Goal: Information Seeking & Learning: Find specific fact

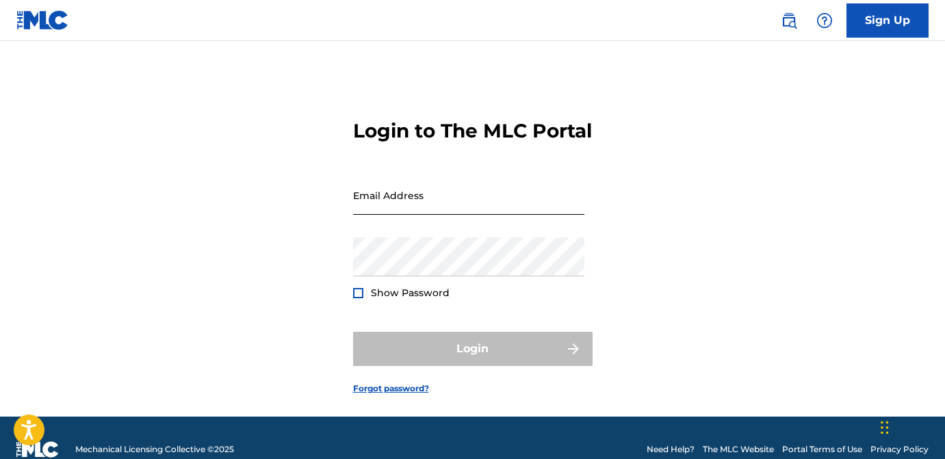
click at [400, 215] on input "Email Address" at bounding box center [468, 195] width 231 height 39
type input "[EMAIL_ADDRESS][DOMAIN_NAME]"
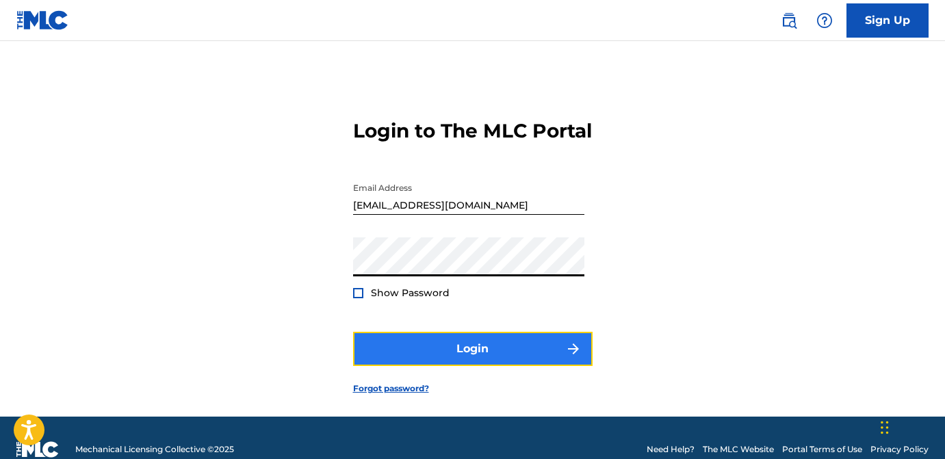
click at [450, 366] on button "Login" at bounding box center [473, 349] width 240 height 34
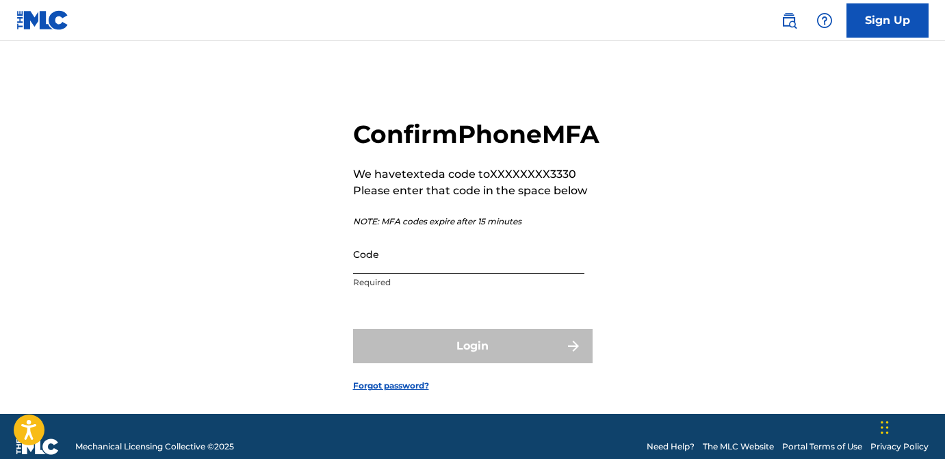
click at [379, 274] on input "Code" at bounding box center [468, 254] width 231 height 39
click at [470, 274] on input "Code" at bounding box center [468, 254] width 231 height 39
paste input "447641"
click at [451, 344] on form "Confirm Phone MFA We have texted a code to XXXXXXXX3330 Please enter that code …" at bounding box center [473, 244] width 240 height 339
click at [413, 274] on input "447641" at bounding box center [468, 254] width 231 height 39
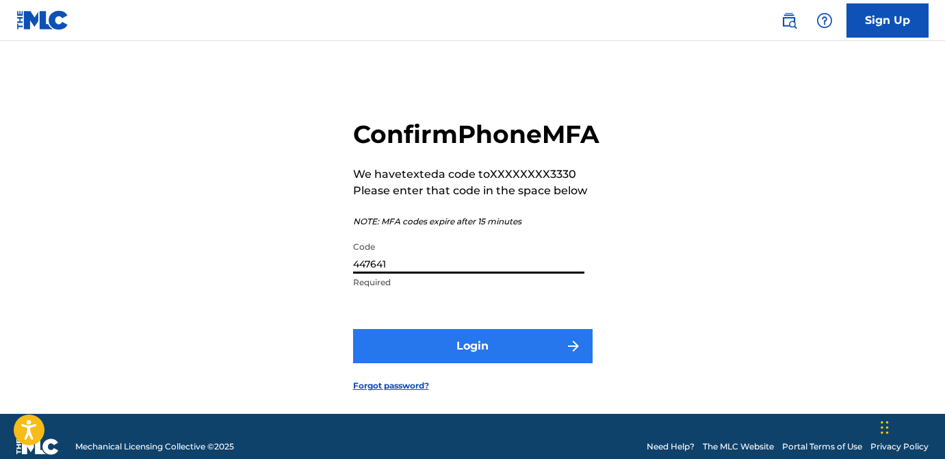
type input "447641"
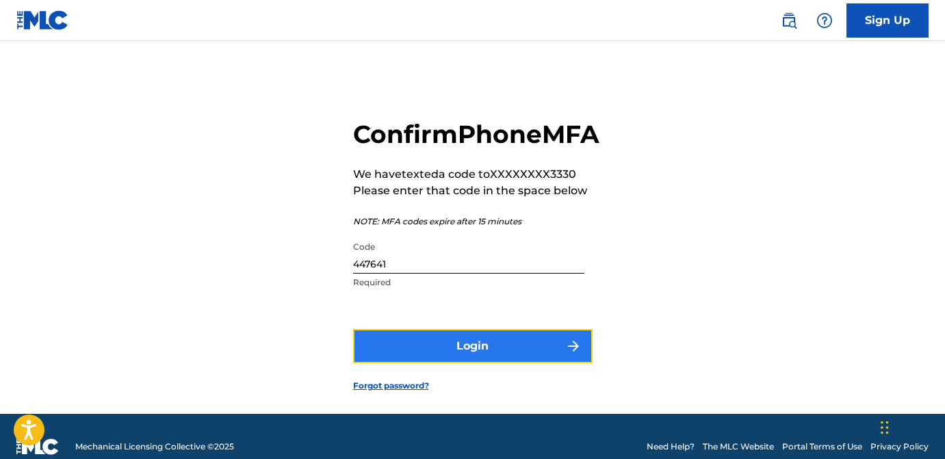
click at [422, 363] on button "Login" at bounding box center [473, 346] width 240 height 34
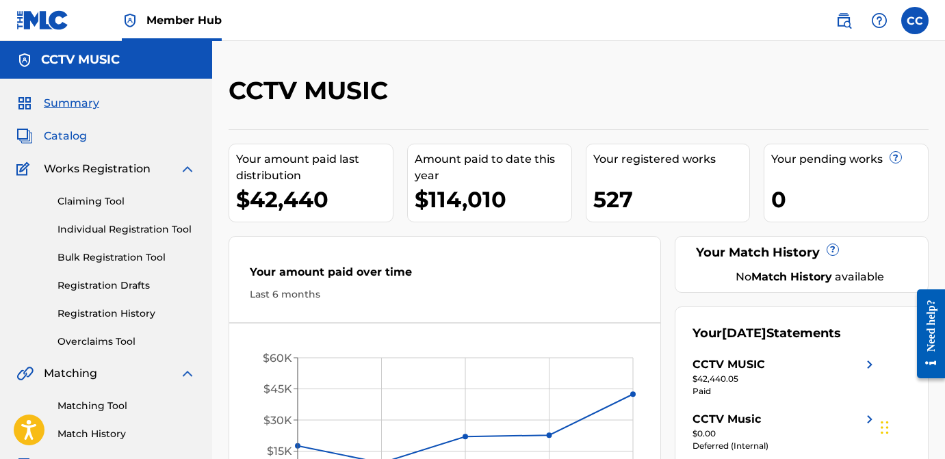
click at [68, 135] on span "Catalog" at bounding box center [65, 136] width 43 height 16
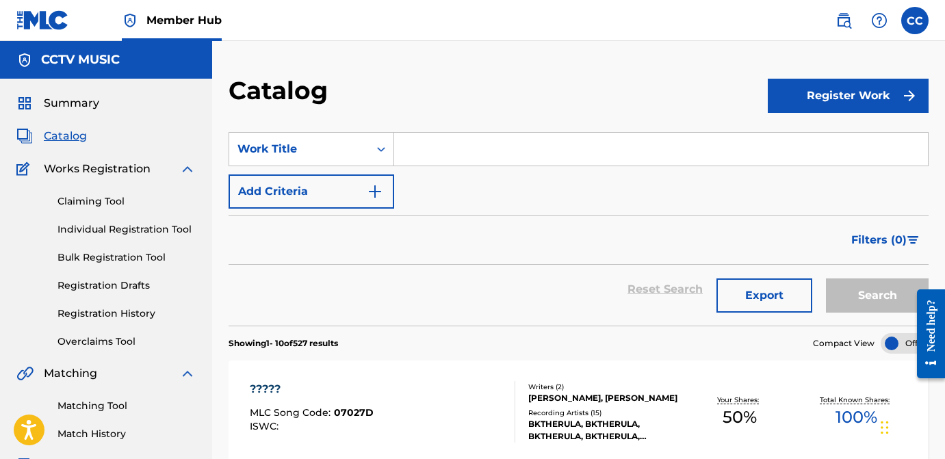
click at [432, 157] on input "Search Form" at bounding box center [661, 149] width 534 height 33
paste input "Until [GEOGRAPHIC_DATA]"
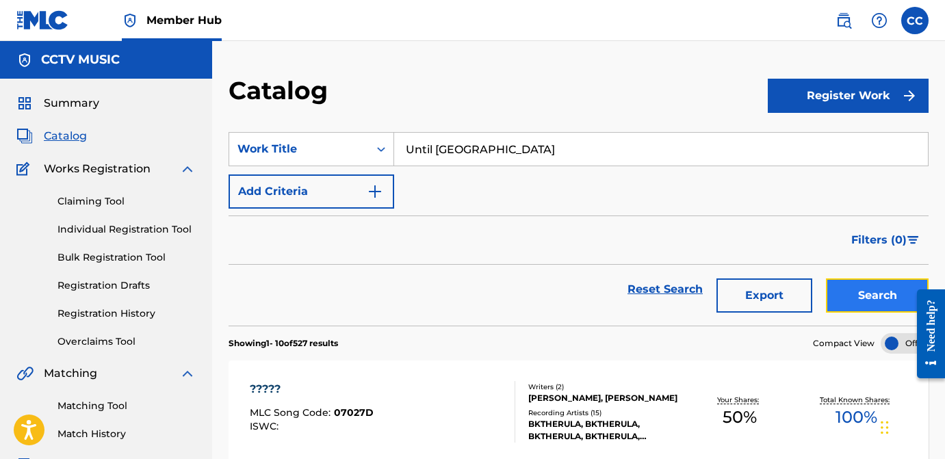
click at [851, 290] on button "Search" at bounding box center [877, 296] width 103 height 34
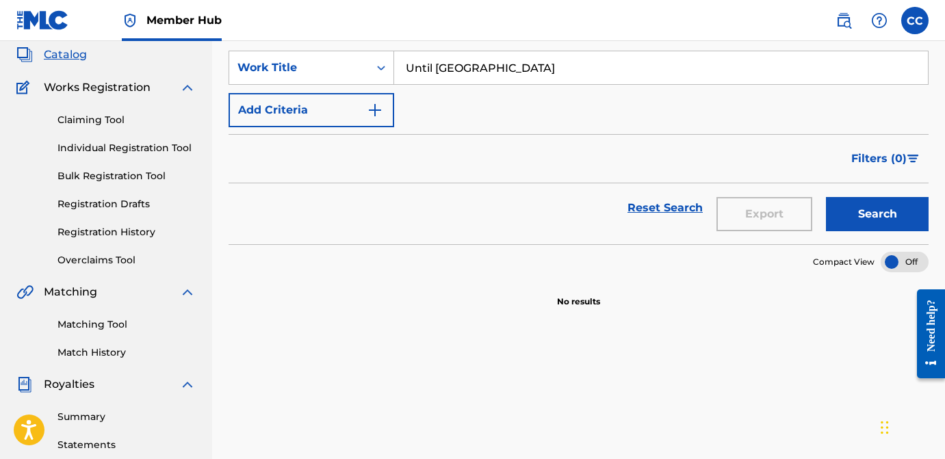
scroll to position [86, 0]
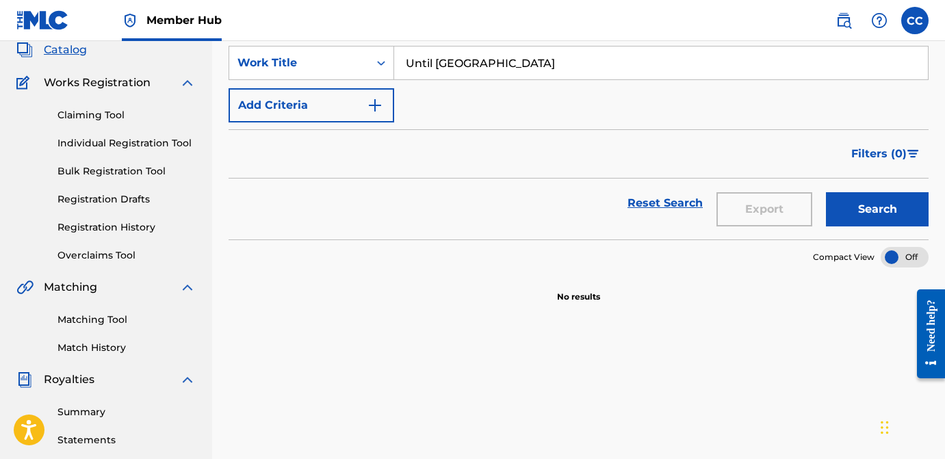
click at [450, 64] on input "Until [GEOGRAPHIC_DATA]" at bounding box center [661, 63] width 534 height 33
paste input "Yung Bans"
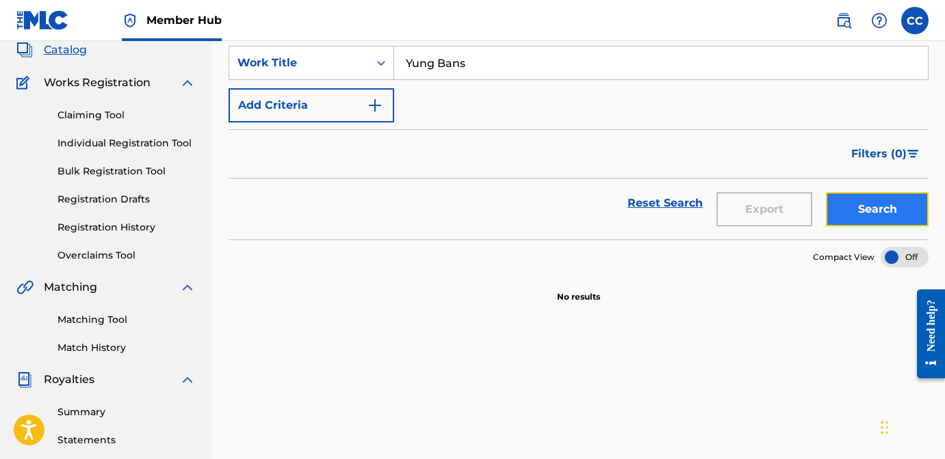
click at [898, 216] on button "Search" at bounding box center [877, 209] width 103 height 34
click at [411, 74] on input "Yung Bans" at bounding box center [661, 63] width 534 height 33
paste input "PRESSURE MAKES DIAMONDS"
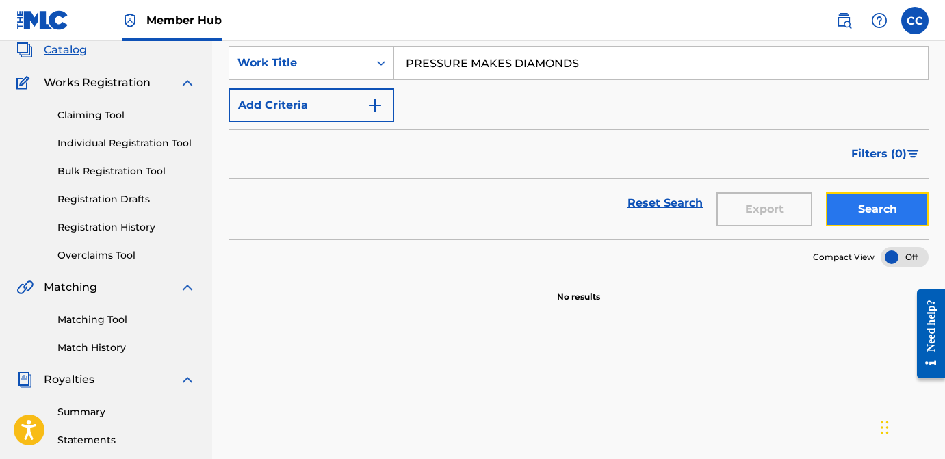
click at [835, 205] on button "Search" at bounding box center [877, 209] width 103 height 34
click at [486, 71] on input "PRESSURE MAKES DIAMONDS" at bounding box center [661, 63] width 534 height 33
paste input "Whatchamacallit"
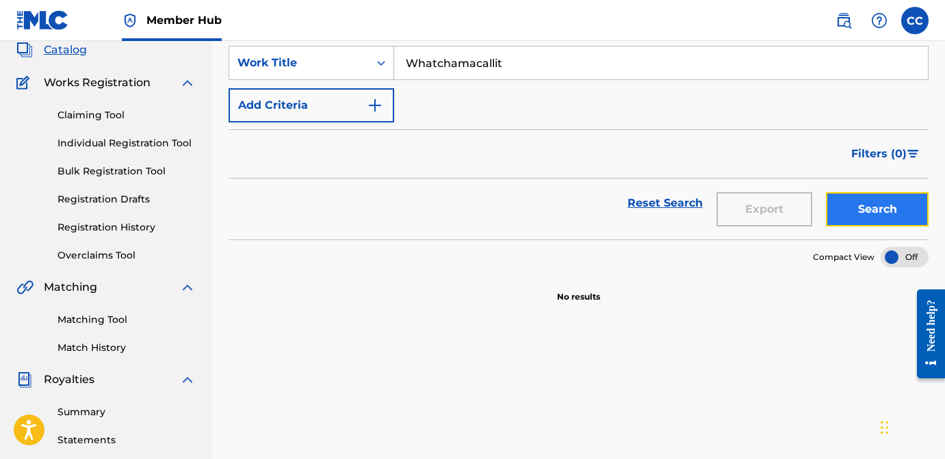
click at [870, 198] on button "Search" at bounding box center [877, 209] width 103 height 34
click at [449, 64] on input "Whatchamacallit" at bounding box center [661, 63] width 534 height 33
paste input "Going Crazy"
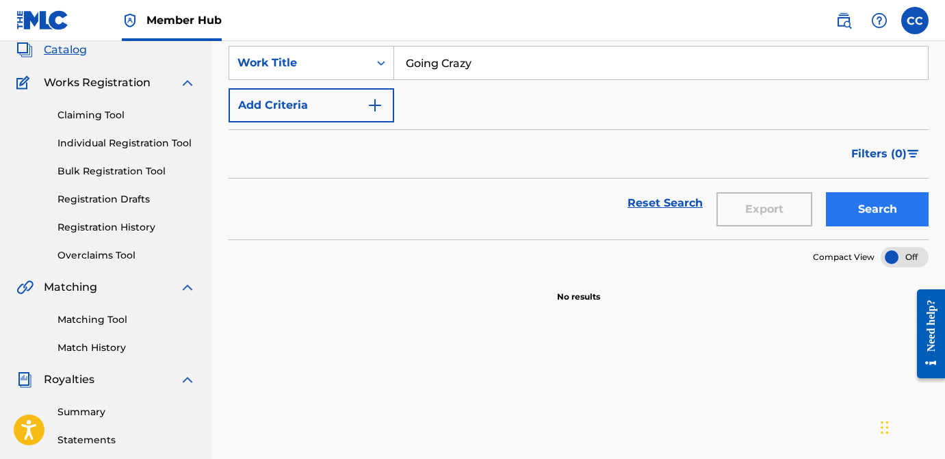
type input "Going Crazy"
click at [872, 221] on button "Search" at bounding box center [877, 209] width 103 height 34
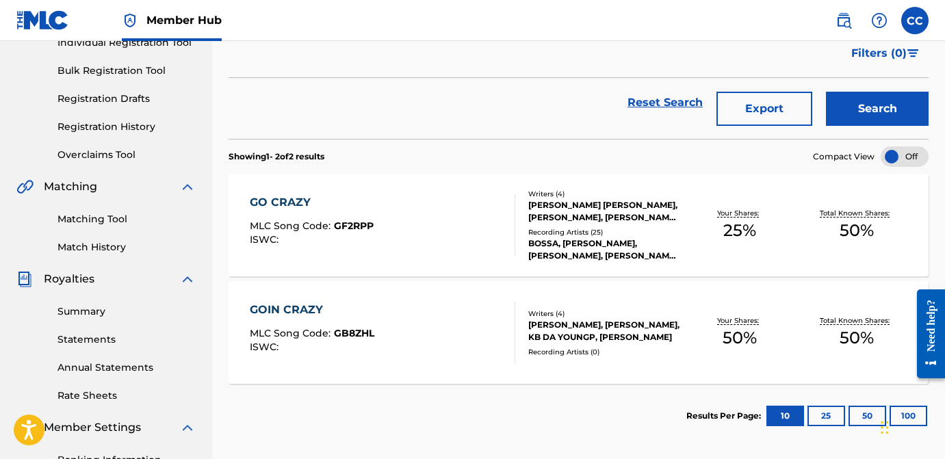
scroll to position [189, 0]
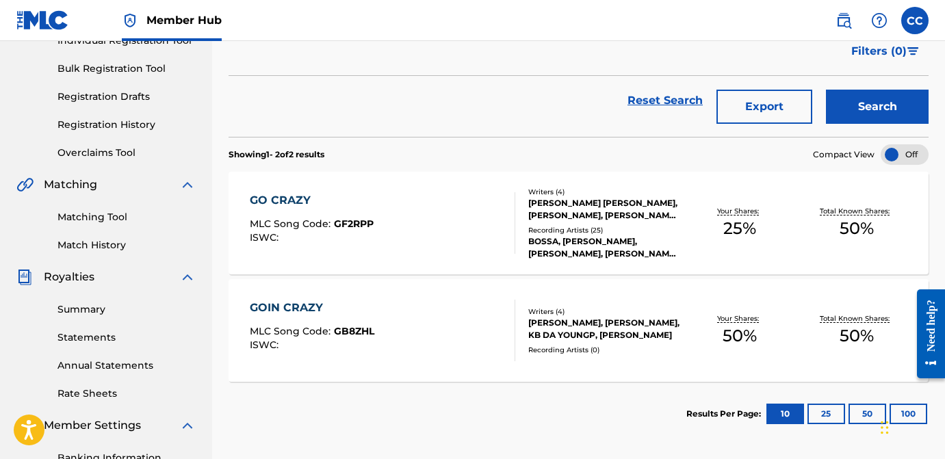
click at [577, 221] on div "[PERSON_NAME] [PERSON_NAME], [PERSON_NAME], [PERSON_NAME], [PERSON_NAME] [PERSO…" at bounding box center [604, 209] width 153 height 25
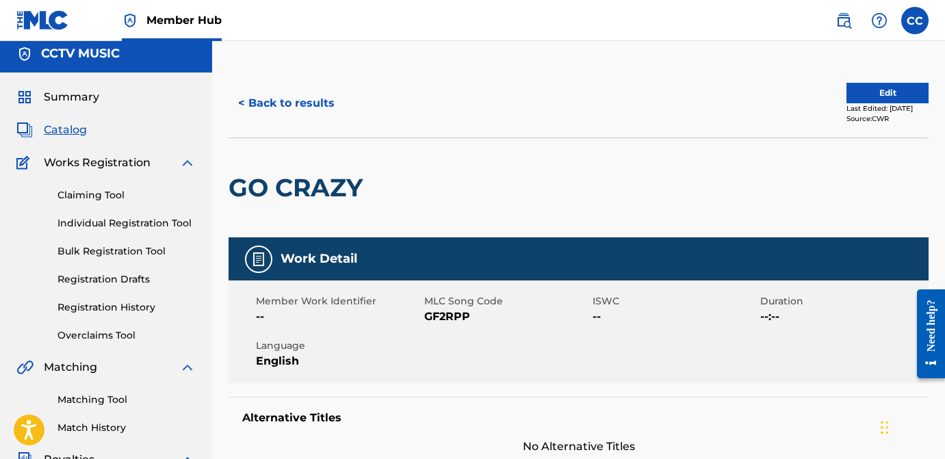
scroll to position [3, 0]
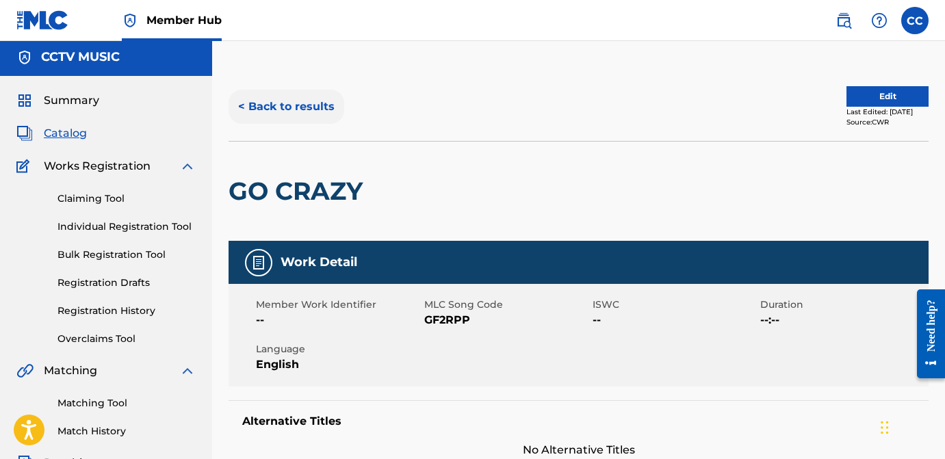
click at [261, 121] on button "< Back to results" at bounding box center [287, 107] width 116 height 34
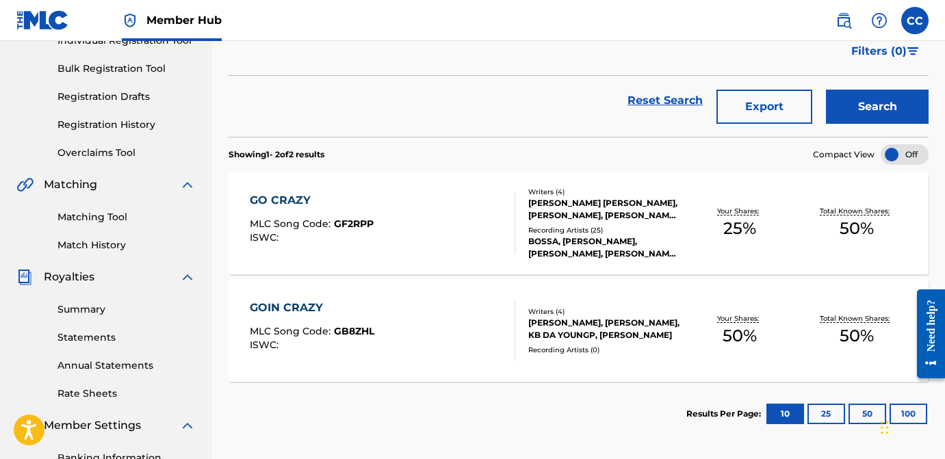
click at [584, 338] on div "[PERSON_NAME], [PERSON_NAME], KB DA YOUNGP, [PERSON_NAME]" at bounding box center [604, 329] width 153 height 25
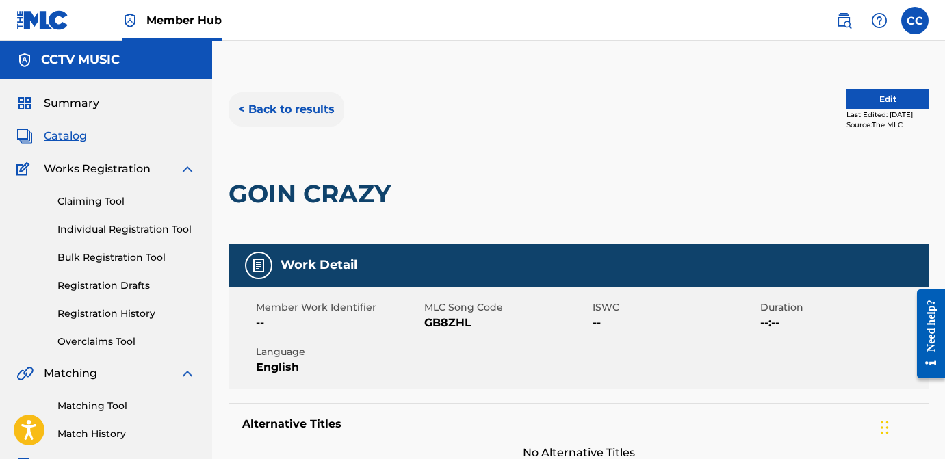
click at [282, 114] on button "< Back to results" at bounding box center [287, 109] width 116 height 34
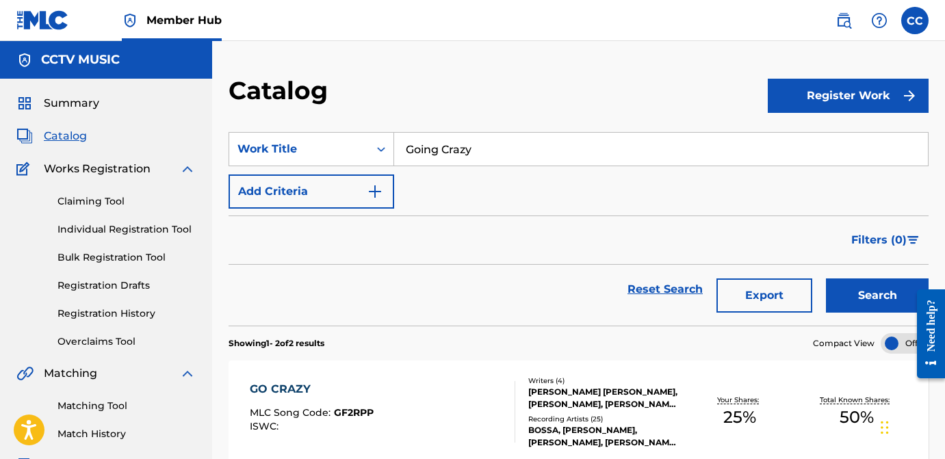
click at [415, 153] on input "Going Crazy" at bounding box center [661, 149] width 534 height 33
paste input "Ref"
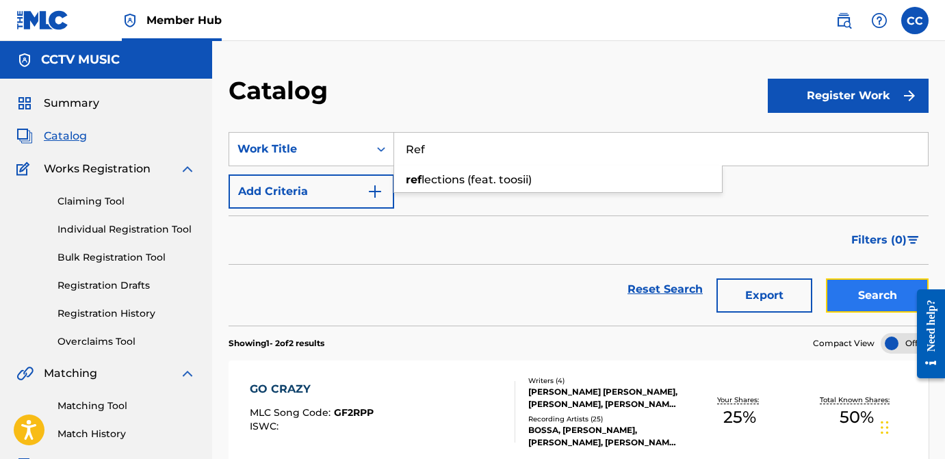
click at [863, 292] on button "Search" at bounding box center [877, 296] width 103 height 34
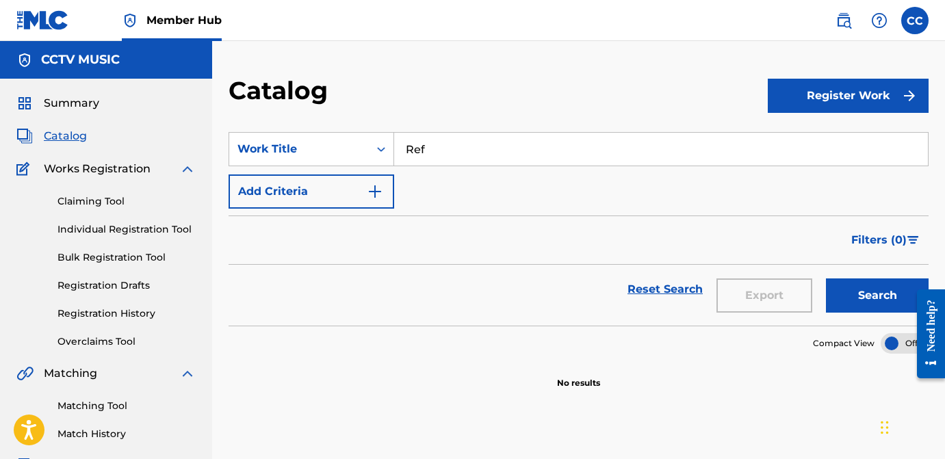
click at [441, 156] on input "Ref" at bounding box center [661, 149] width 534 height 33
paste input "Twin Trim"
click at [866, 296] on button "Search" at bounding box center [877, 296] width 103 height 34
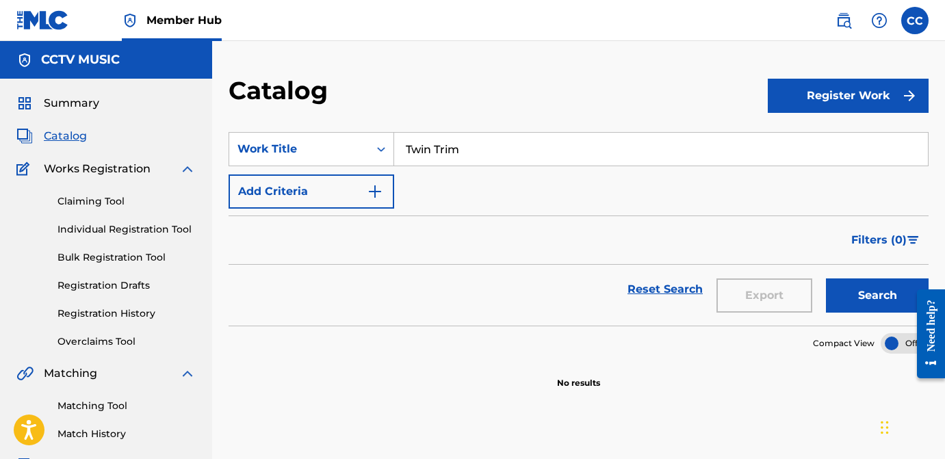
click at [426, 138] on input "Twin Trim" at bounding box center [661, 149] width 534 height 33
paste input "KING NOTHINGG"
type input "KING NOTHINGG"
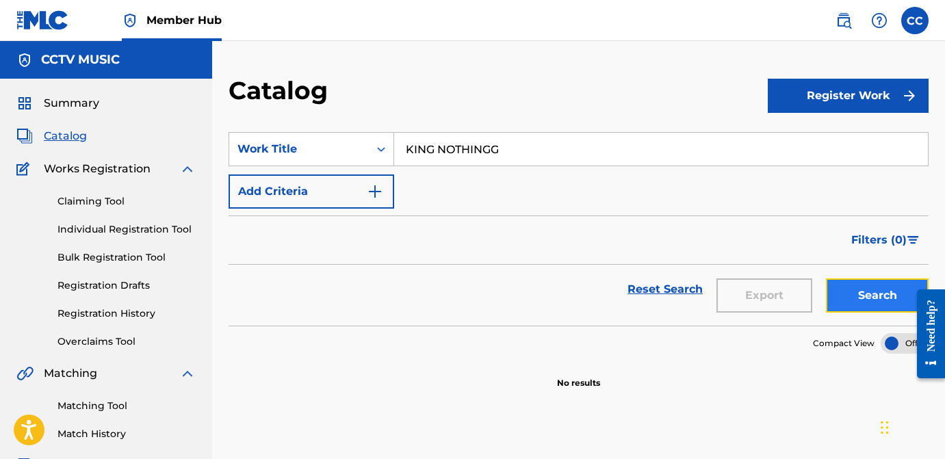
click at [852, 302] on button "Search" at bounding box center [877, 296] width 103 height 34
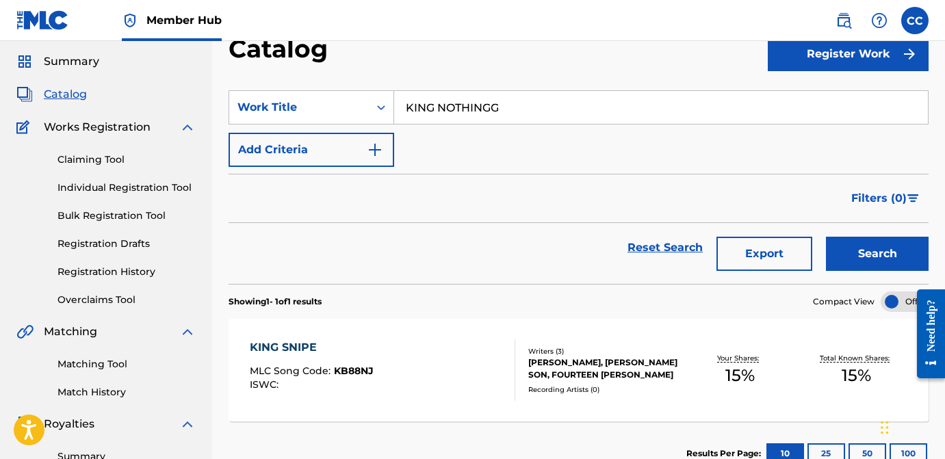
scroll to position [40, 0]
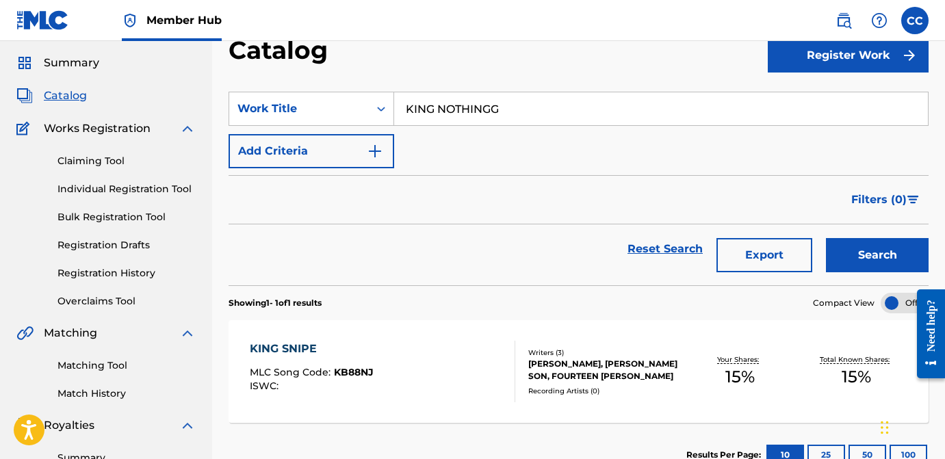
click at [541, 380] on div "[PERSON_NAME], [PERSON_NAME] SON, FOURTEEN [PERSON_NAME]" at bounding box center [604, 370] width 153 height 25
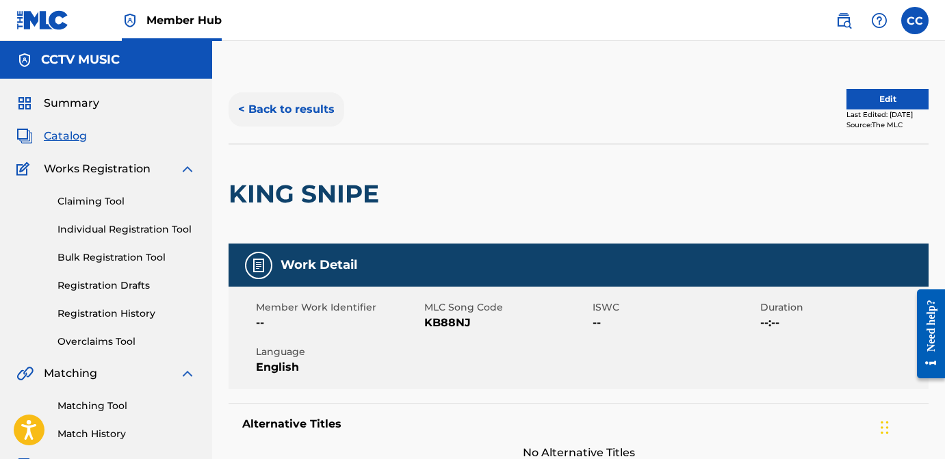
click at [259, 111] on button "< Back to results" at bounding box center [287, 109] width 116 height 34
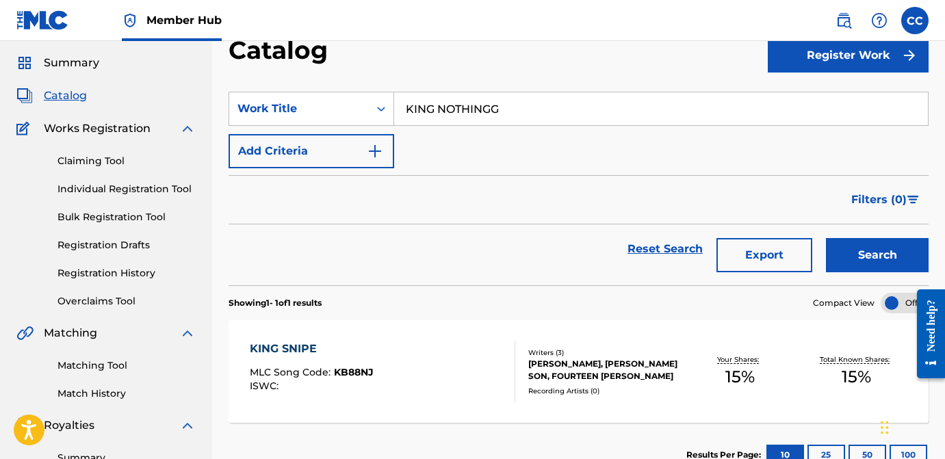
click at [439, 110] on input "KING NOTHINGG" at bounding box center [661, 108] width 534 height 33
click at [439, 109] on input "KING NOTHINGG" at bounding box center [661, 108] width 534 height 33
type input "K"
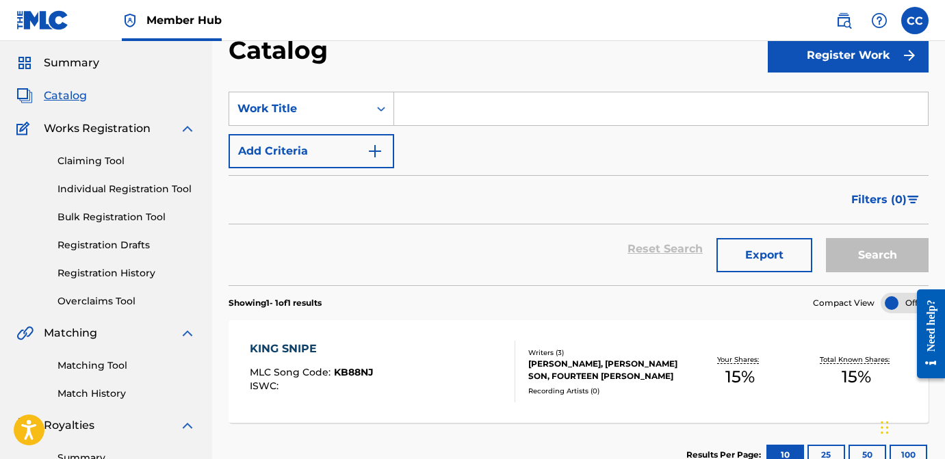
click at [498, 117] on input "Search Form" at bounding box center [661, 108] width 534 height 33
paste input "I DONT LIKE PEOPLE (feat. [PERSON_NAME])"
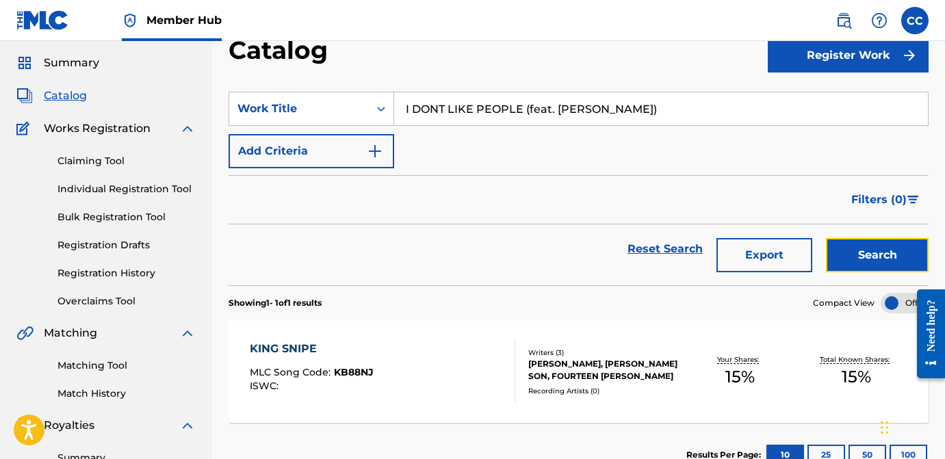
click at [844, 250] on button "Search" at bounding box center [877, 255] width 103 height 34
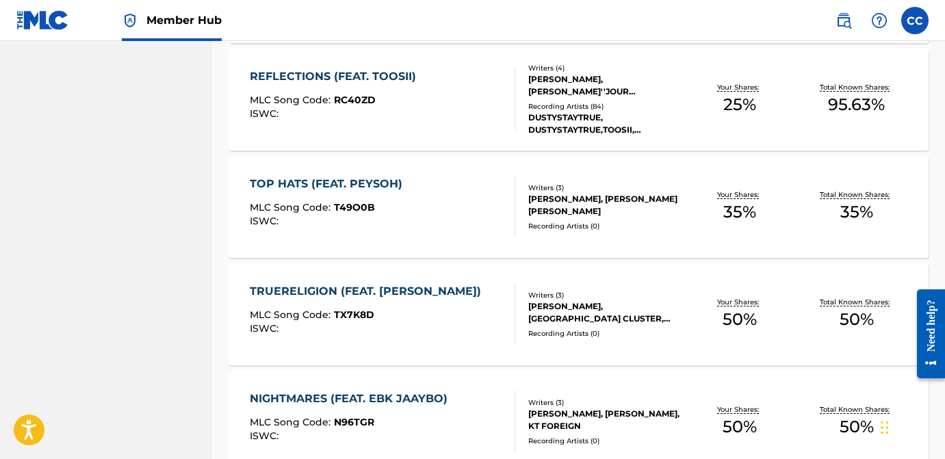
scroll to position [1107, 0]
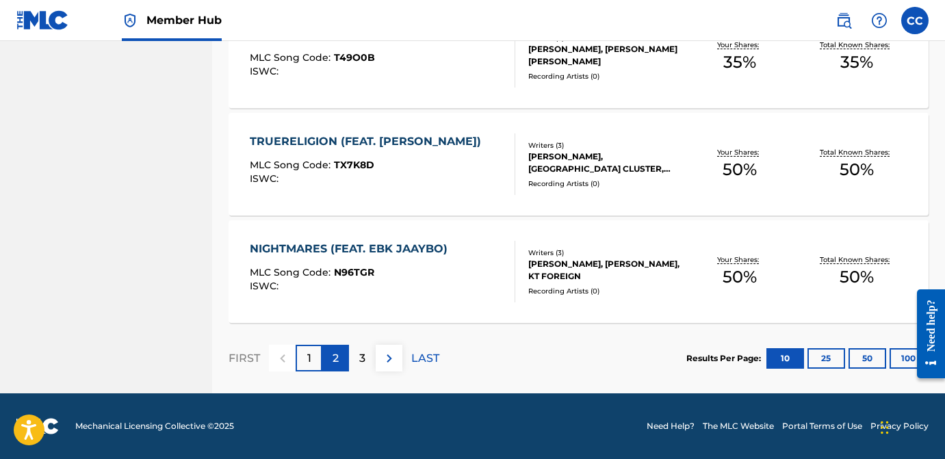
click at [335, 363] on p "2" at bounding box center [336, 358] width 6 height 16
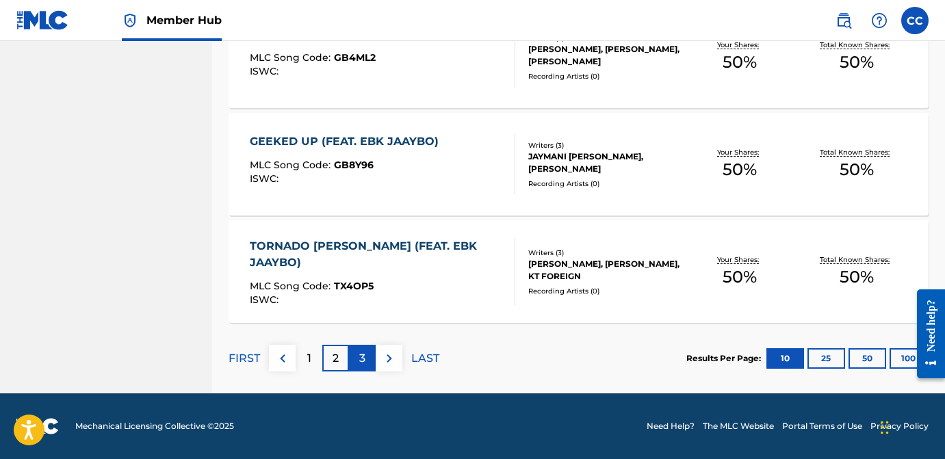
click at [367, 354] on div "3" at bounding box center [362, 358] width 27 height 27
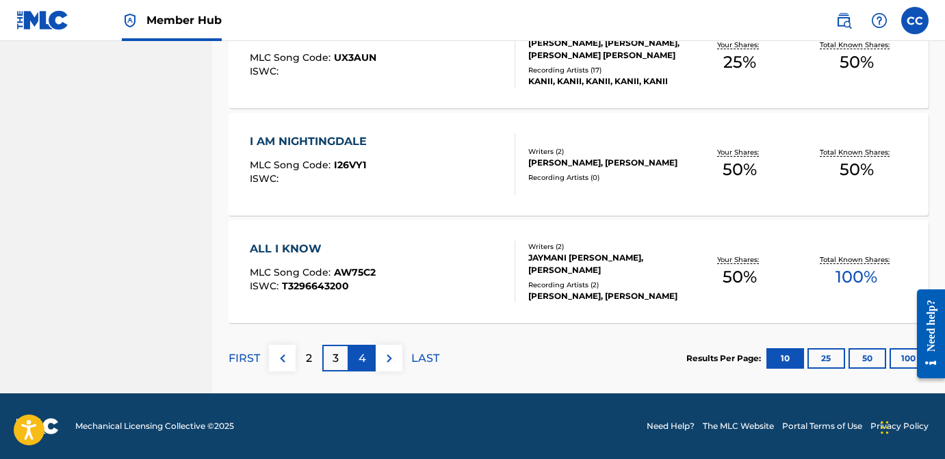
click at [359, 364] on p "4" at bounding box center [363, 358] width 8 height 16
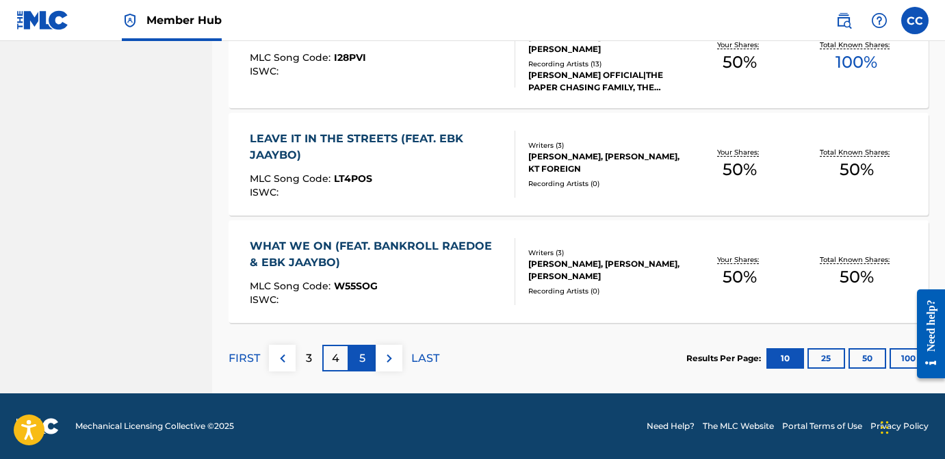
click at [362, 346] on div "5" at bounding box center [362, 358] width 27 height 27
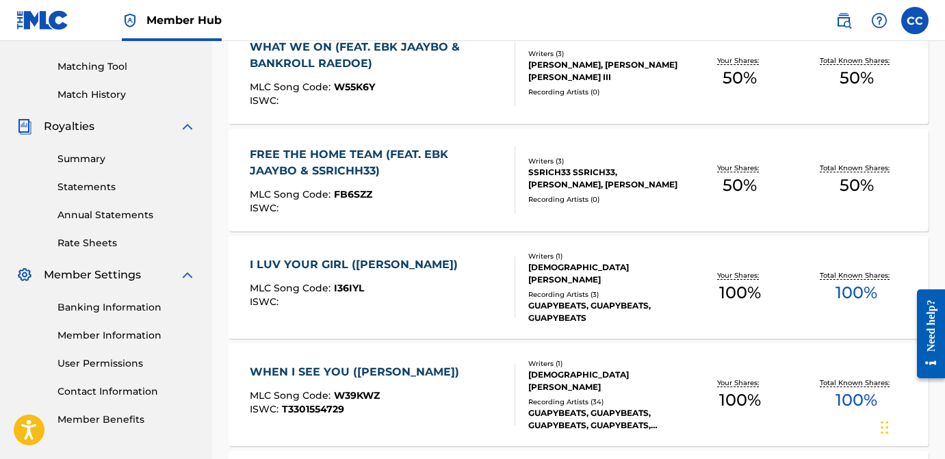
scroll to position [0, 0]
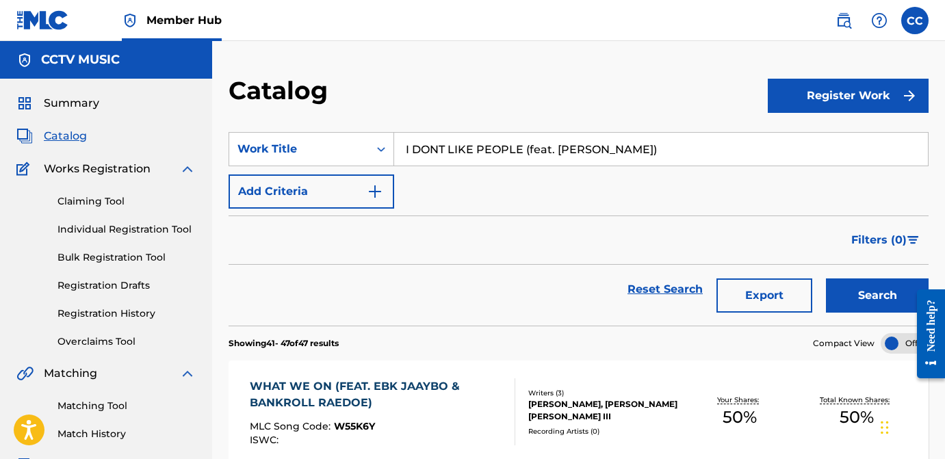
click at [466, 165] on input "I DONT LIKE PEOPLE (feat. [PERSON_NAME])" at bounding box center [661, 149] width 534 height 33
paste input "ONE SECOND"
click at [875, 309] on button "Search" at bounding box center [877, 296] width 103 height 34
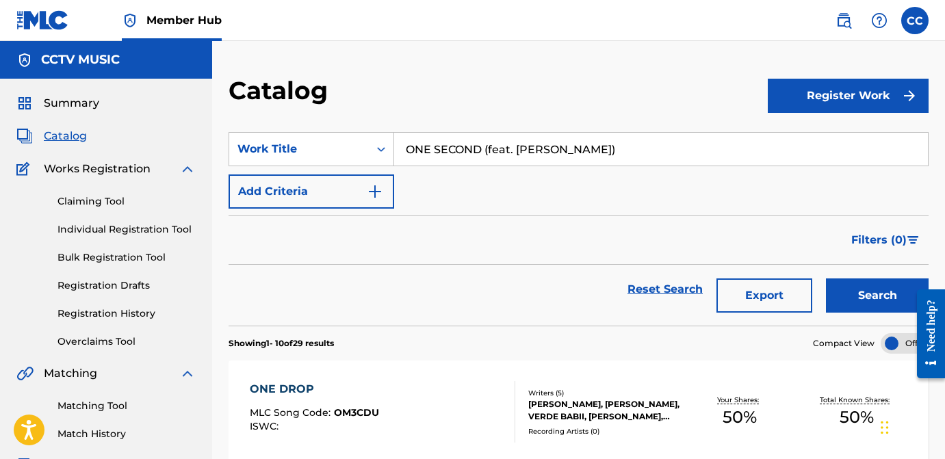
scroll to position [1, 0]
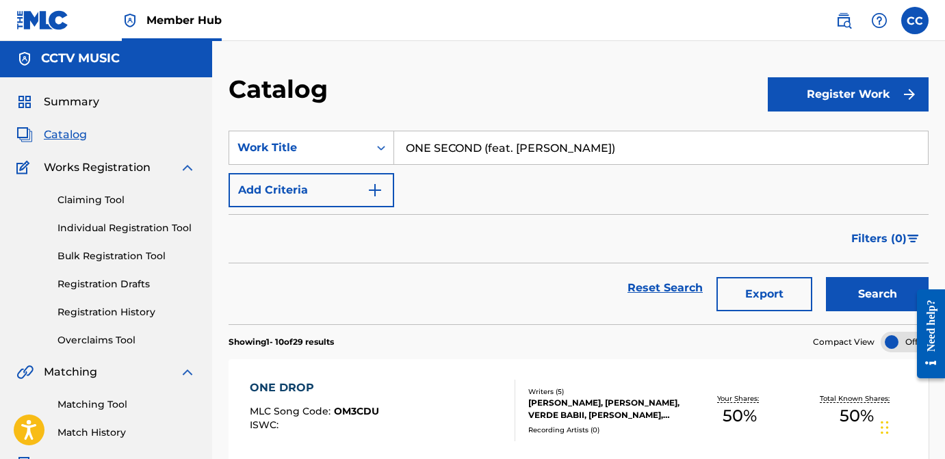
click at [484, 143] on input "ONE SECOND (feat. [PERSON_NAME])" at bounding box center [661, 147] width 534 height 33
click at [482, 143] on input "ONE SECOND (feat. [PERSON_NAME])" at bounding box center [661, 147] width 534 height 33
paste input "Growing Up"
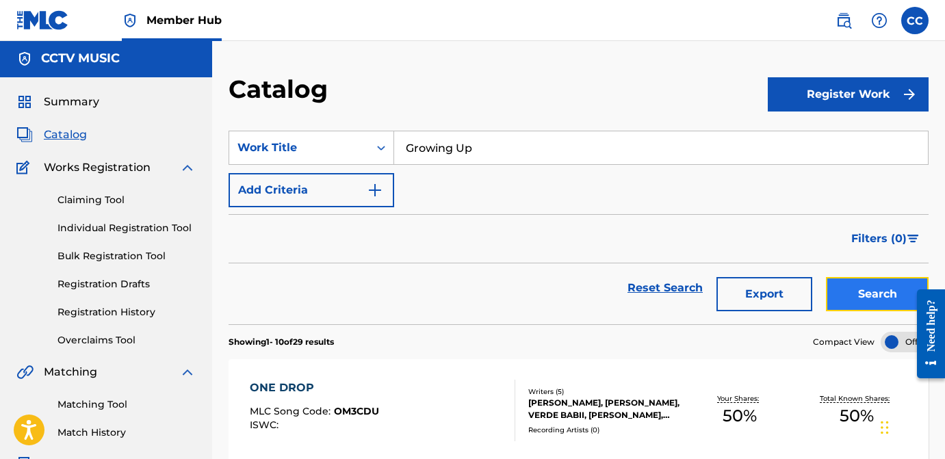
click at [842, 291] on button "Search" at bounding box center [877, 294] width 103 height 34
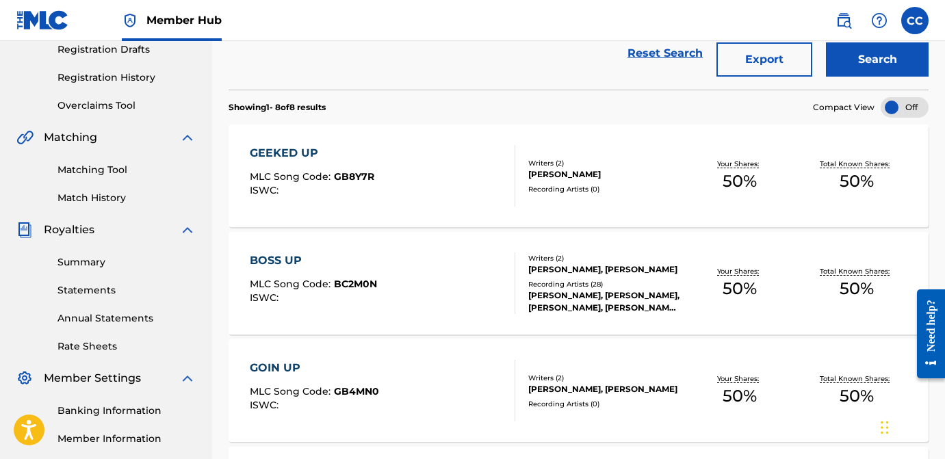
scroll to position [0, 0]
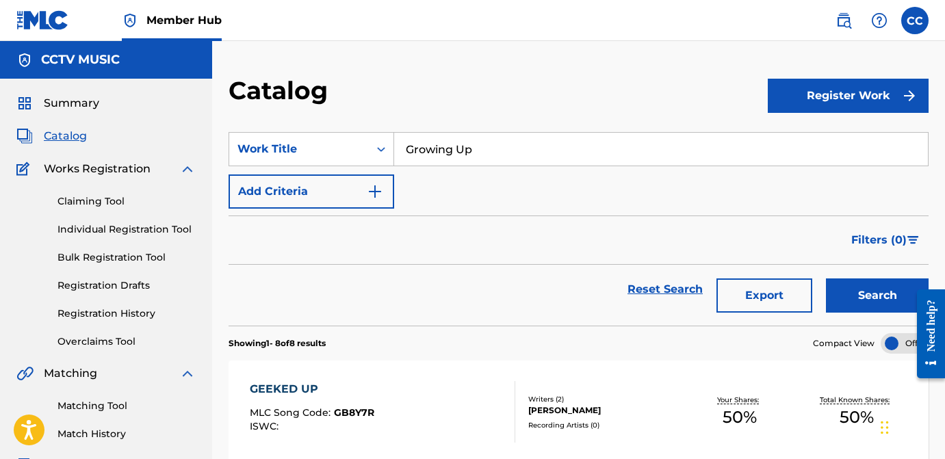
click at [435, 157] on input "Growing Up" at bounding box center [661, 149] width 534 height 33
paste input "[PERSON_NAME]"
click at [862, 285] on button "Search" at bounding box center [877, 296] width 103 height 34
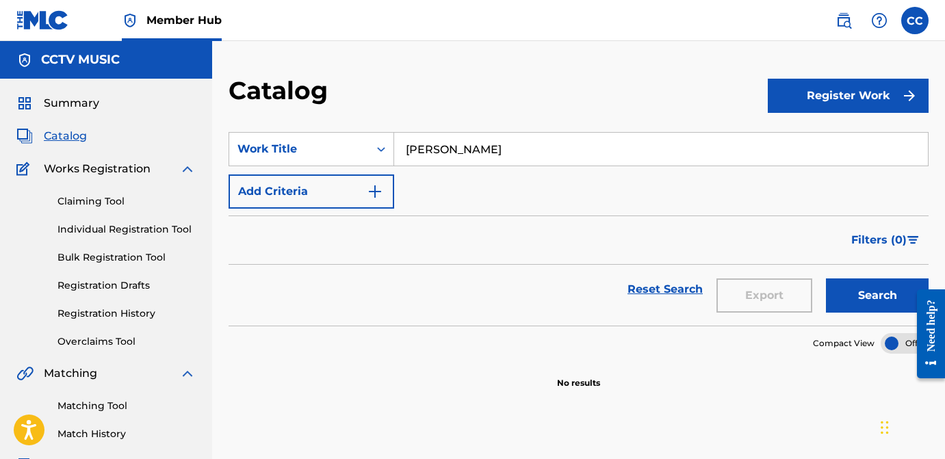
click at [417, 153] on input "[PERSON_NAME]" at bounding box center [661, 149] width 534 height 33
paste input "My Time"
click at [844, 296] on button "Search" at bounding box center [877, 296] width 103 height 34
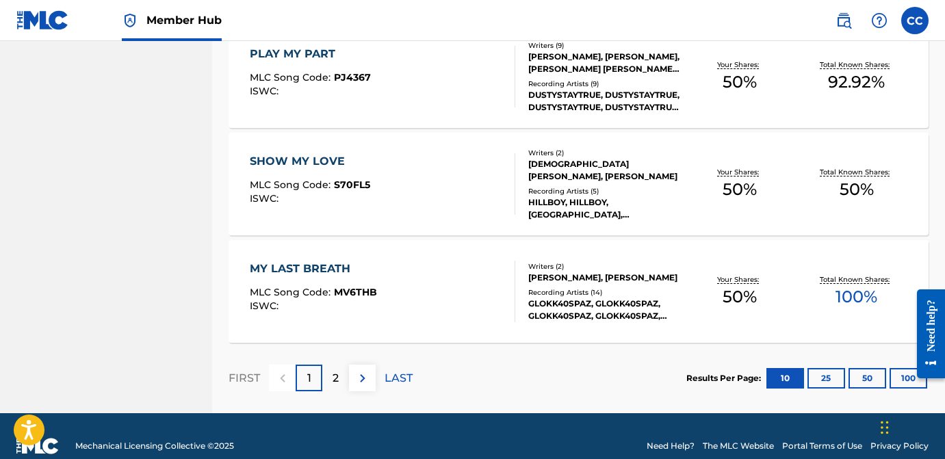
scroll to position [1090, 0]
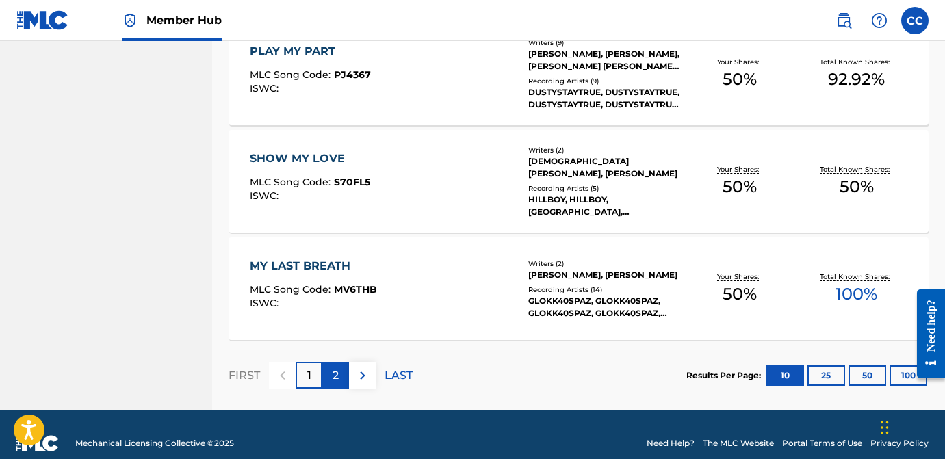
click at [336, 369] on p "2" at bounding box center [336, 375] width 6 height 16
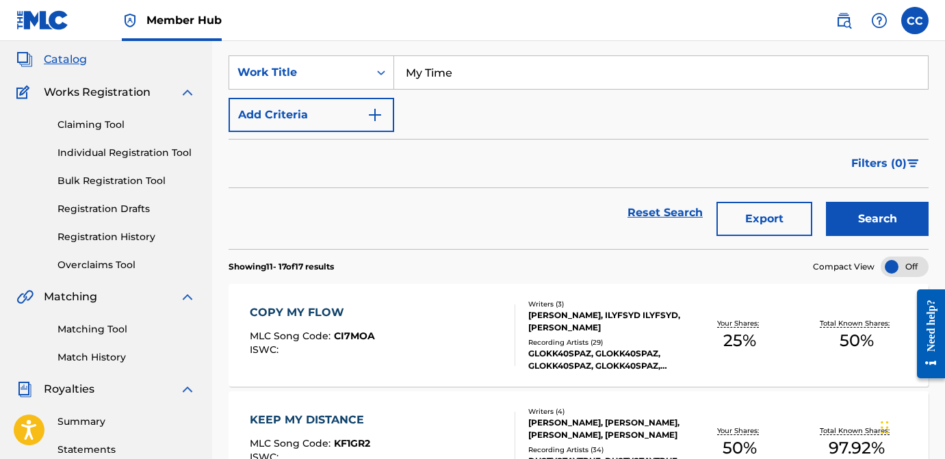
scroll to position [0, 0]
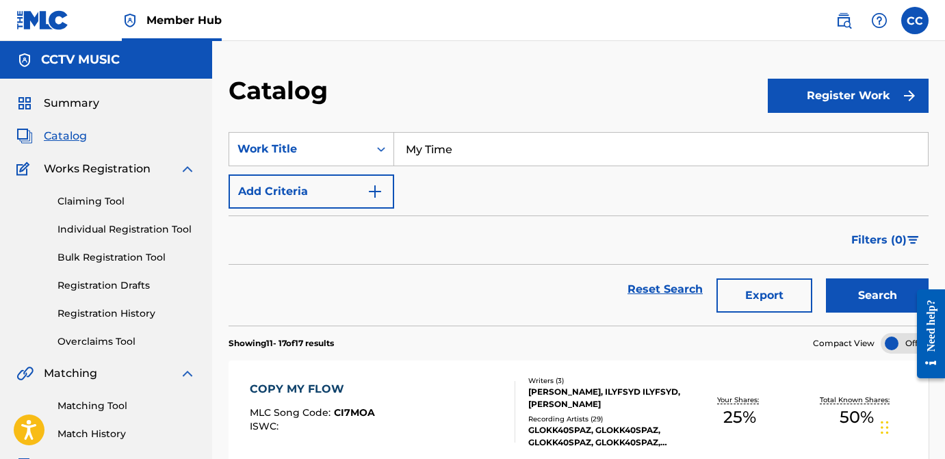
click at [430, 151] on input "My Time" at bounding box center [661, 149] width 534 height 33
paste input "Hopscotch"
click at [857, 302] on button "Search" at bounding box center [877, 296] width 103 height 34
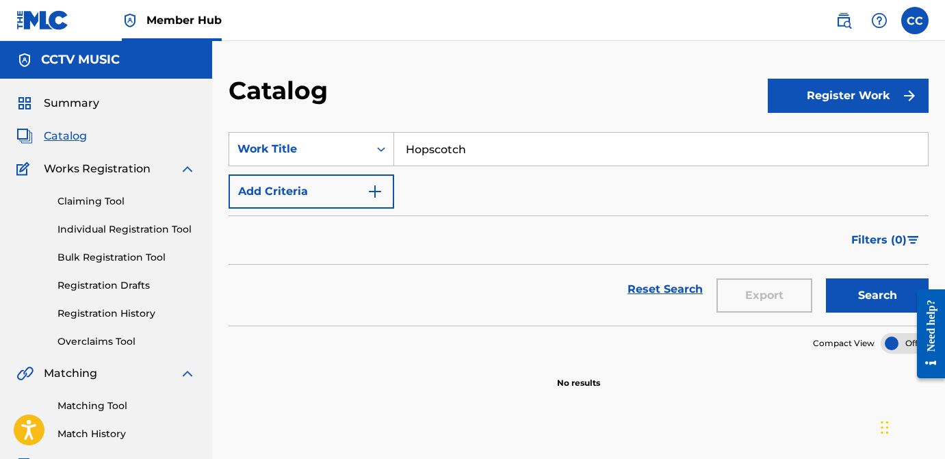
click at [444, 151] on input "Hopscotch" at bounding box center [661, 149] width 534 height 33
paste input "Aloha"
click at [875, 283] on button "Search" at bounding box center [877, 296] width 103 height 34
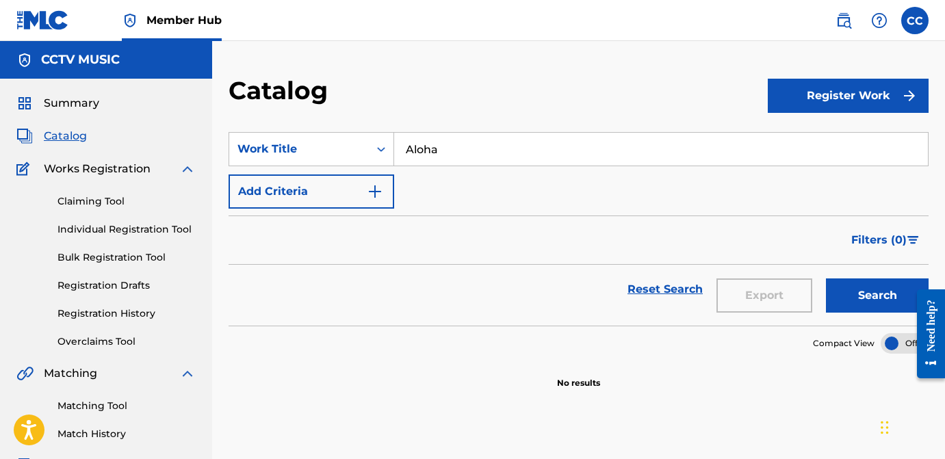
click at [417, 166] on div "SearchWithCriteria19db1794-7bba-4a48-a5ef-c9c144a151ed Work Title Aloha Add Cri…" at bounding box center [579, 170] width 700 height 77
click at [417, 156] on input "Aloha" at bounding box center [661, 149] width 534 height 33
paste input "Ion Flex"
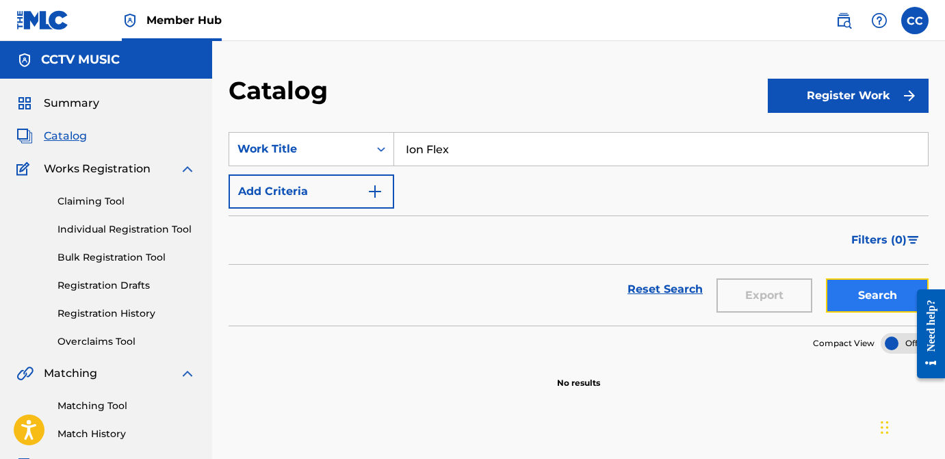
click at [846, 288] on button "Search" at bounding box center [877, 296] width 103 height 34
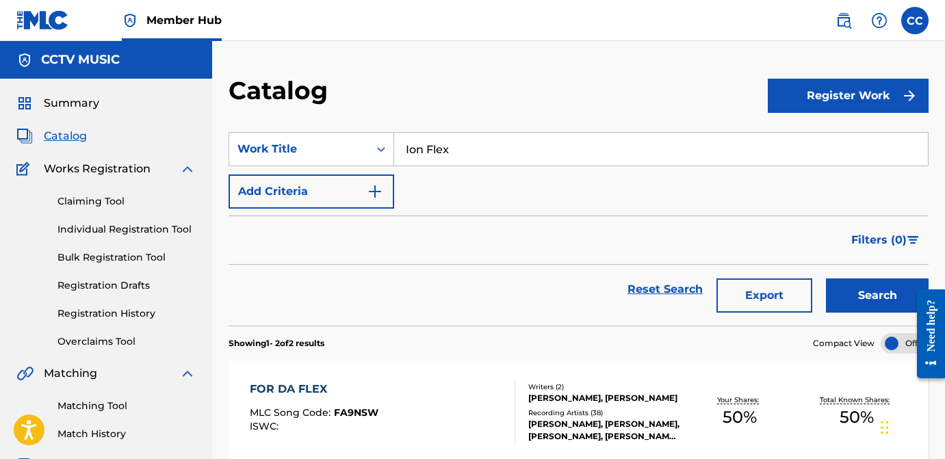
scroll to position [1, 0]
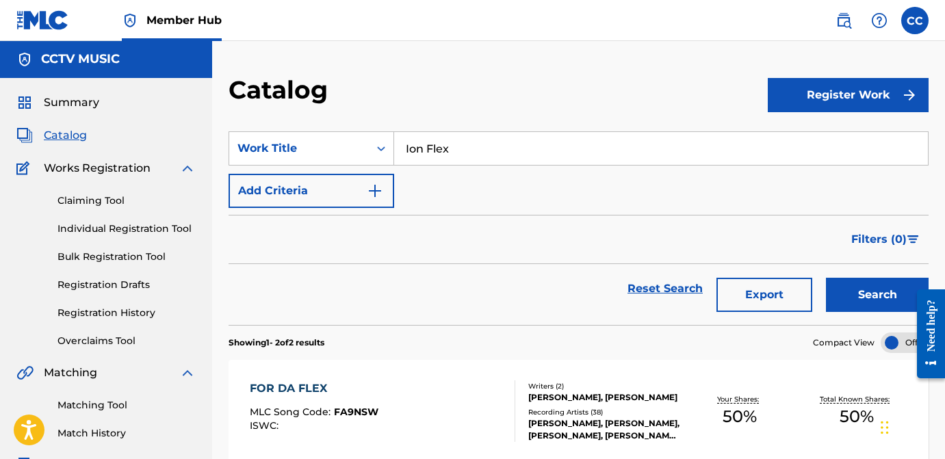
click at [461, 132] on input "Ion Flex" at bounding box center [661, 148] width 534 height 33
paste input "Over My Dead Body"
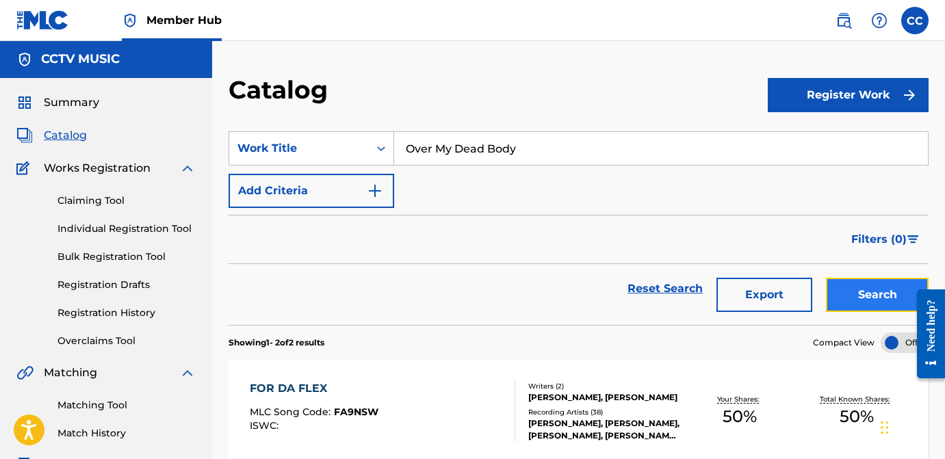
click at [873, 309] on button "Search" at bounding box center [877, 295] width 103 height 34
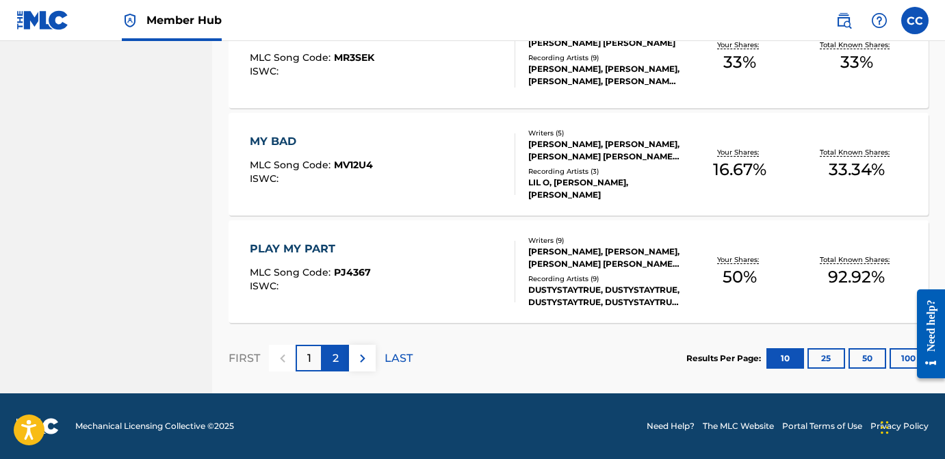
click at [325, 366] on div "2" at bounding box center [335, 358] width 27 height 27
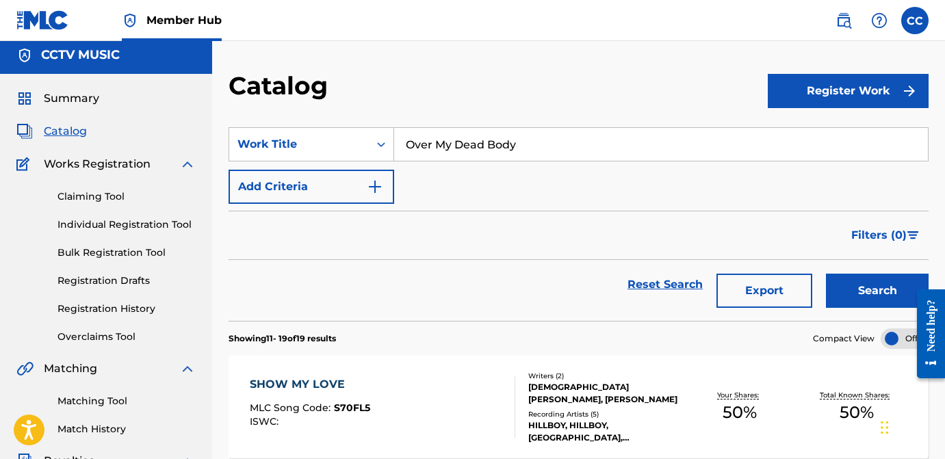
scroll to position [0, 0]
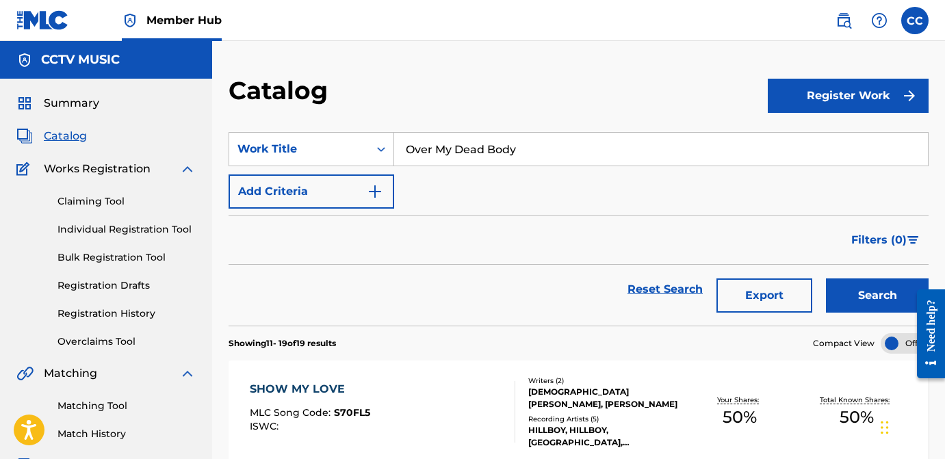
click at [431, 153] on input "Over My Dead Body" at bounding box center [661, 149] width 534 height 33
click at [429, 153] on input "Over My Dead Body" at bounding box center [661, 149] width 534 height 33
click at [427, 153] on input "Over My Dead Body" at bounding box center [661, 149] width 534 height 33
click at [434, 153] on input "Over My Dead Body" at bounding box center [661, 149] width 534 height 33
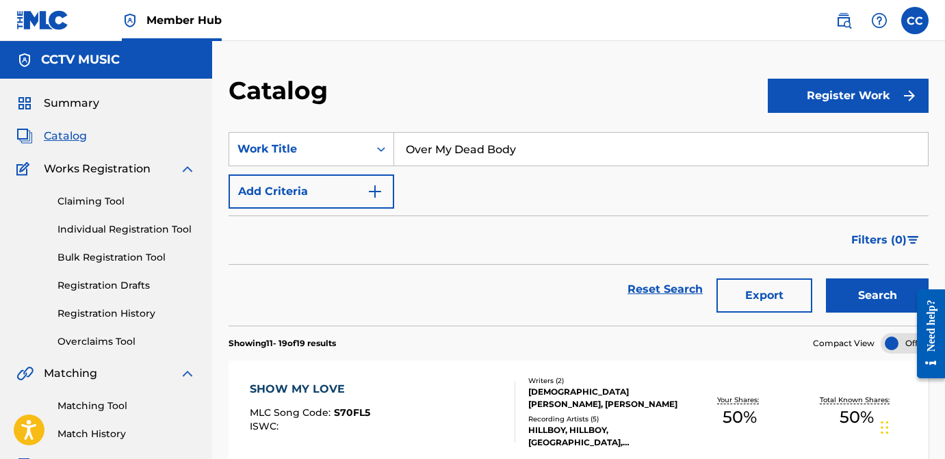
click at [434, 153] on input "Over My Dead Body" at bounding box center [661, 149] width 534 height 33
paste input "Hyatt"
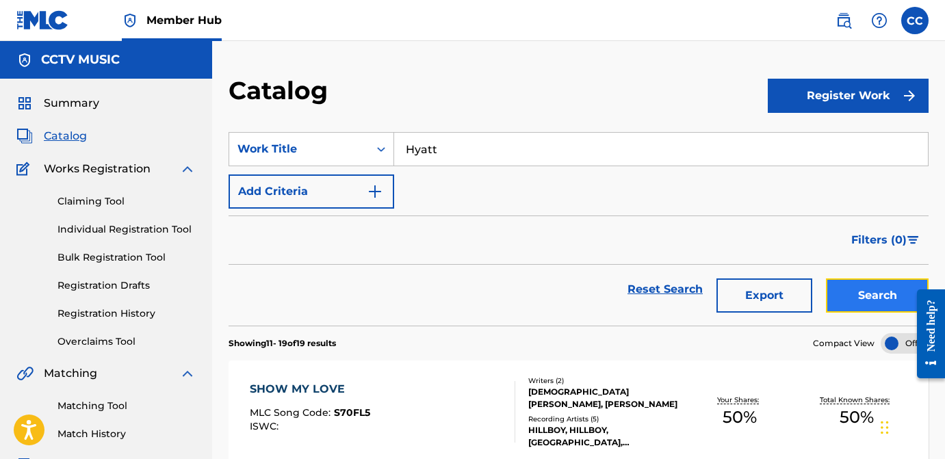
click at [852, 289] on button "Search" at bounding box center [877, 296] width 103 height 34
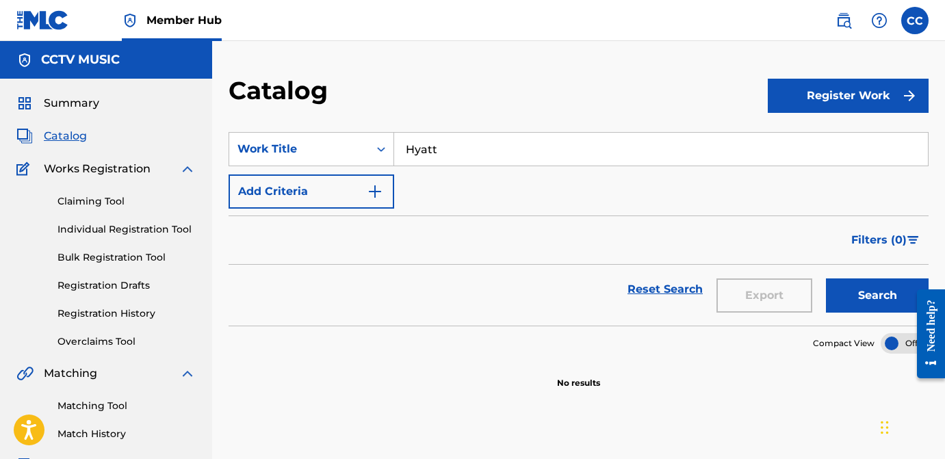
click at [423, 156] on input "Hyatt" at bounding box center [661, 149] width 534 height 33
paste input "Overdrive"
click at [845, 310] on button "Search" at bounding box center [877, 296] width 103 height 34
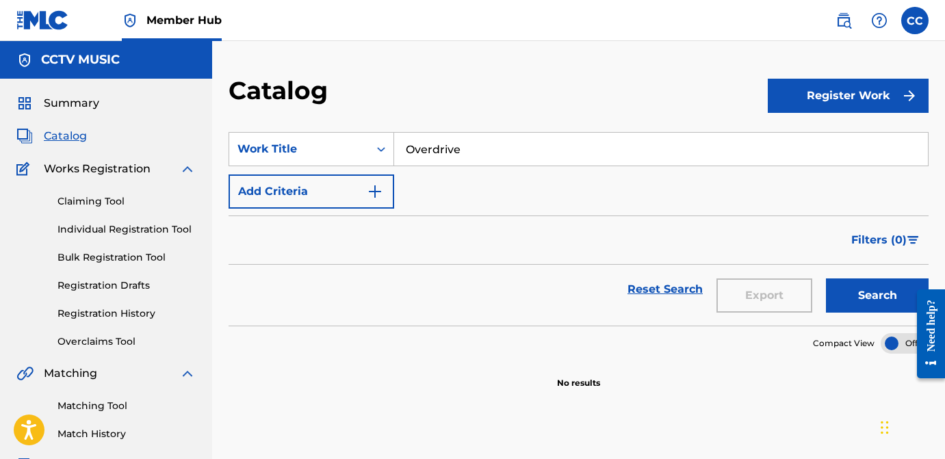
click at [432, 155] on input "Overdrive" at bounding box center [661, 149] width 534 height 33
paste input "X6"
click at [853, 308] on button "Search" at bounding box center [877, 296] width 103 height 34
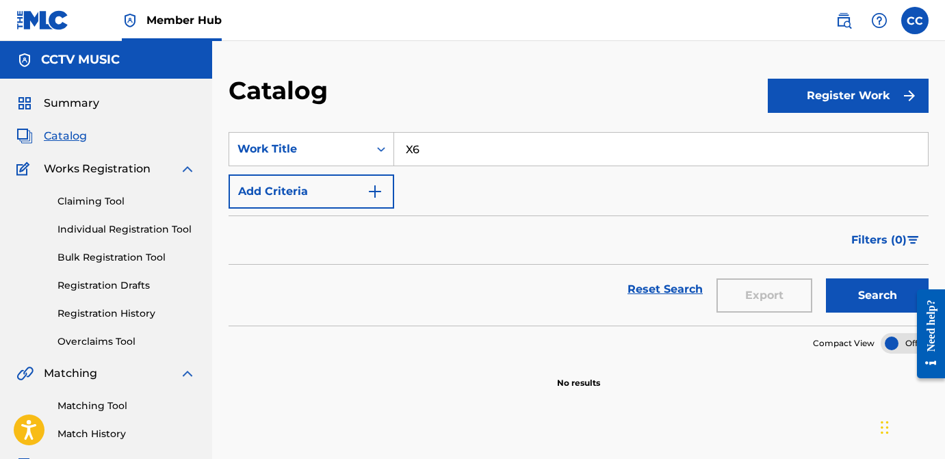
click at [441, 156] on input "X6" at bounding box center [661, 149] width 534 height 33
paste input "Fall 4 Shit"
click at [840, 276] on div "Search" at bounding box center [873, 289] width 109 height 49
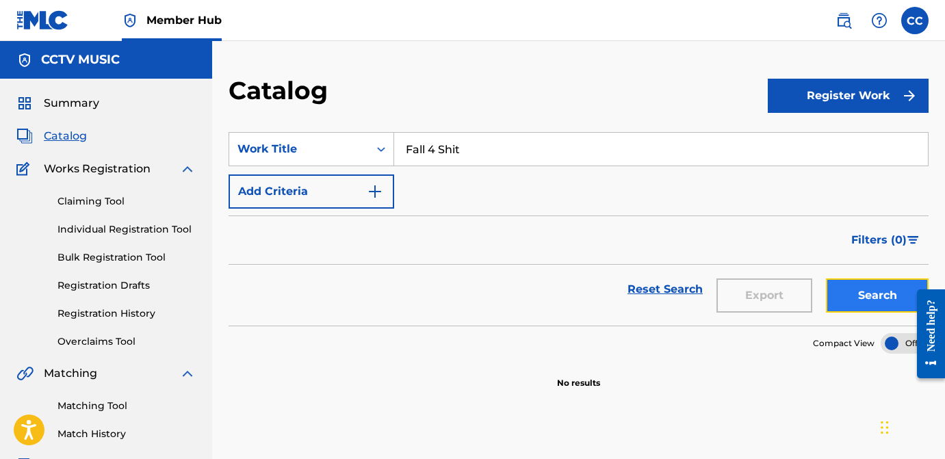
click at [842, 297] on button "Search" at bounding box center [877, 296] width 103 height 34
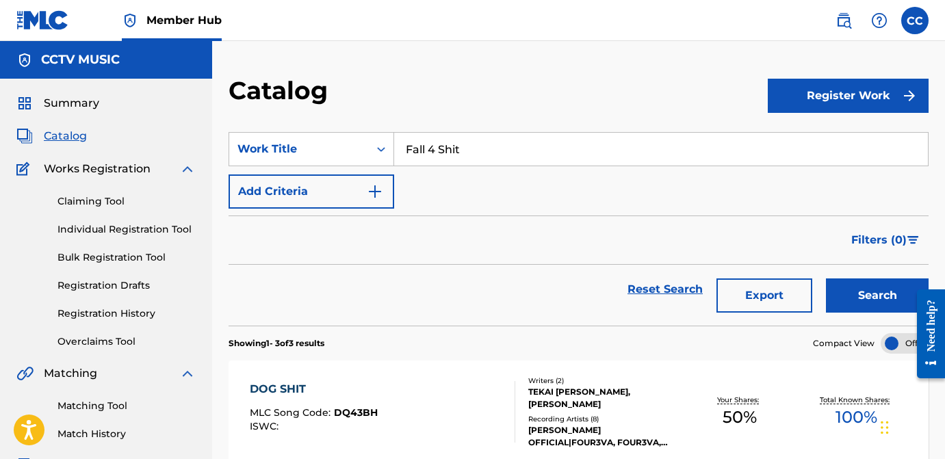
click at [420, 154] on input "Fall 4 Shit" at bounding box center [661, 149] width 534 height 33
paste input "Above Me"
click at [853, 298] on button "Search" at bounding box center [877, 296] width 103 height 34
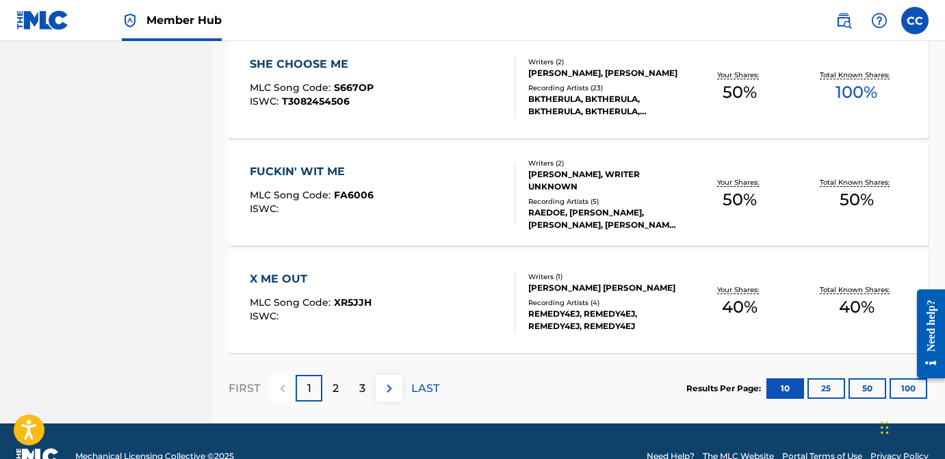
scroll to position [1107, 0]
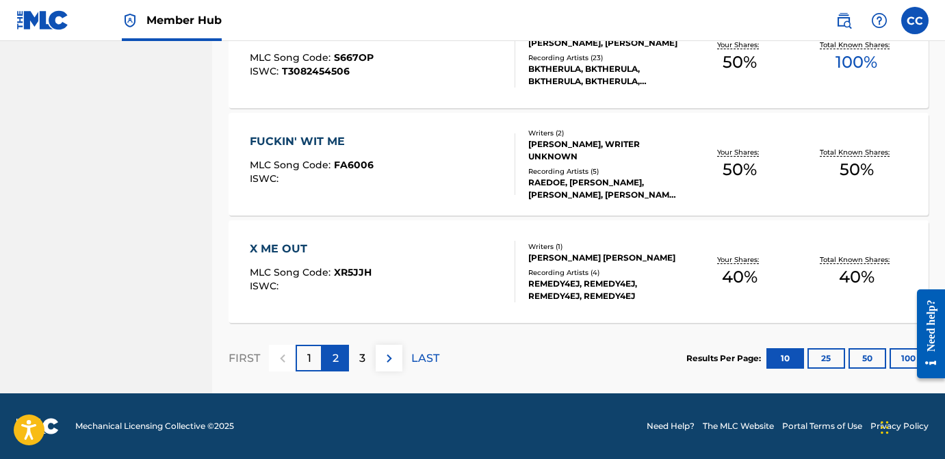
click at [331, 363] on div "2" at bounding box center [335, 358] width 27 height 27
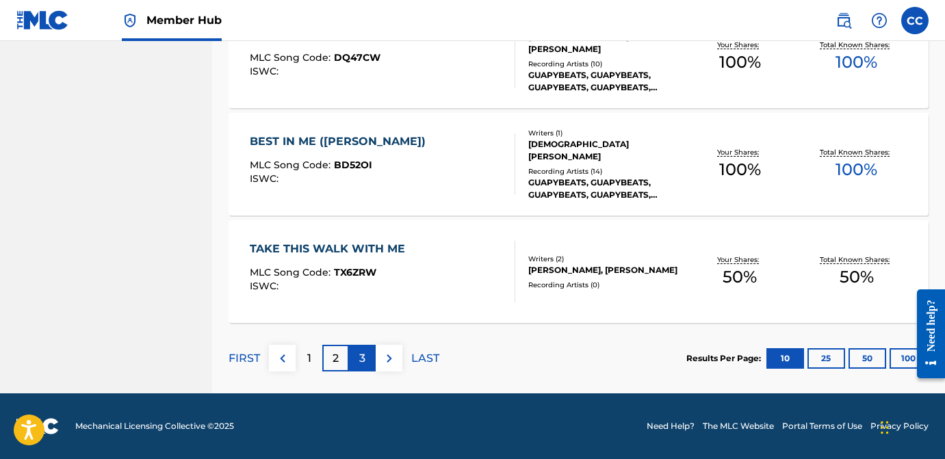
click at [367, 365] on div "3" at bounding box center [362, 358] width 27 height 27
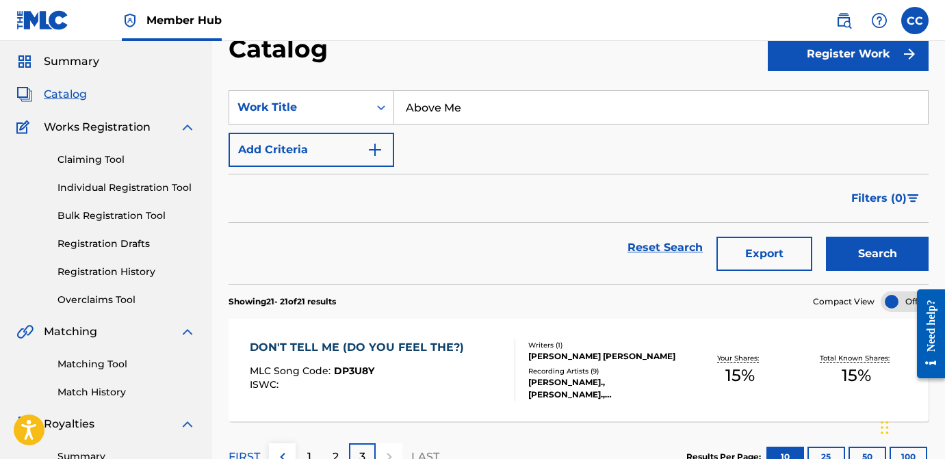
scroll to position [0, 0]
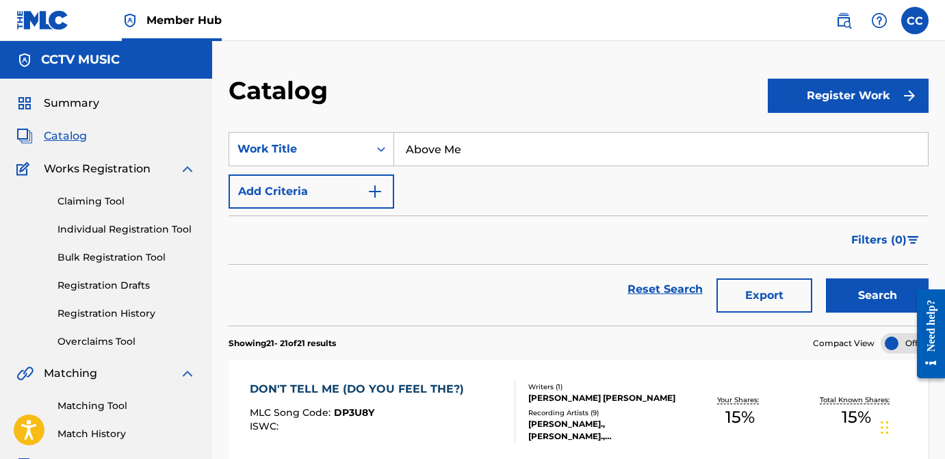
click at [430, 150] on input "Above Me" at bounding box center [661, 149] width 534 height 33
click at [429, 150] on input "Above Me" at bounding box center [661, 149] width 534 height 33
paste input "Put Da Cup Down"
click at [860, 309] on button "Search" at bounding box center [877, 296] width 103 height 34
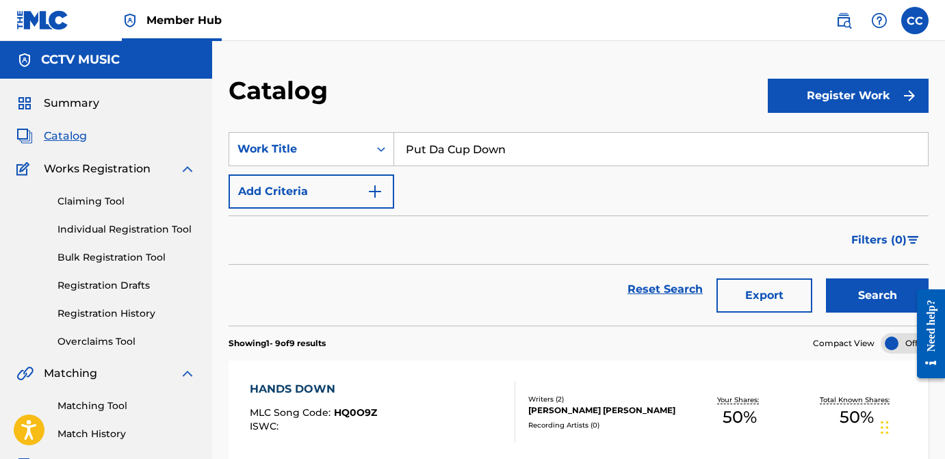
click at [446, 140] on input "Put Da Cup Down" at bounding box center [661, 149] width 534 height 33
paste input "Have it yo way"
click at [866, 301] on button "Search" at bounding box center [877, 296] width 103 height 34
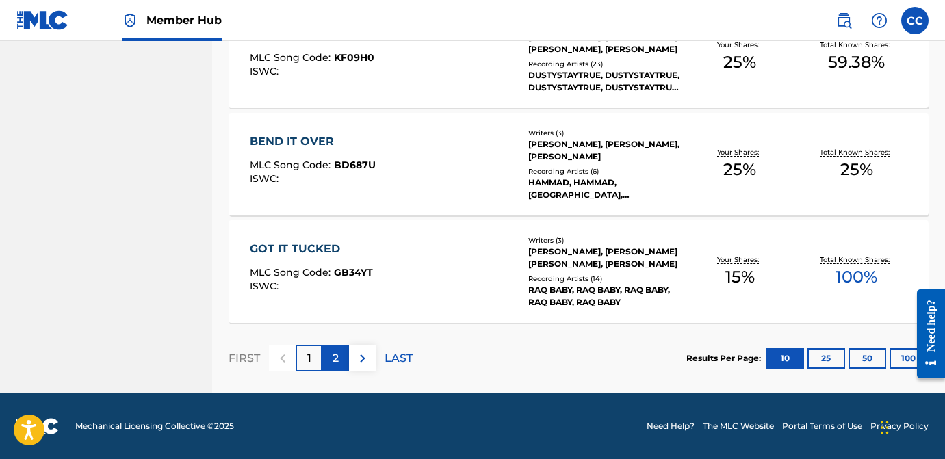
click at [343, 361] on div "2" at bounding box center [335, 358] width 27 height 27
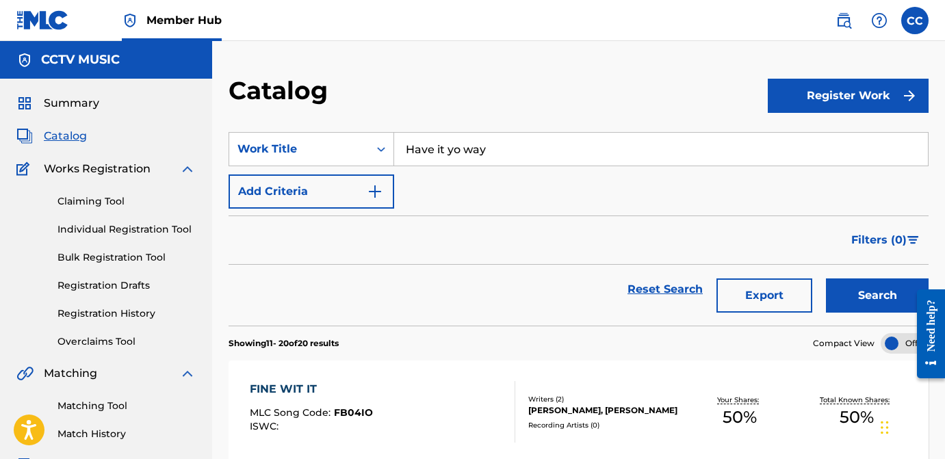
click at [459, 148] on input "Have it yo way" at bounding box center [661, 149] width 534 height 33
paste input "They Never Coming Back"
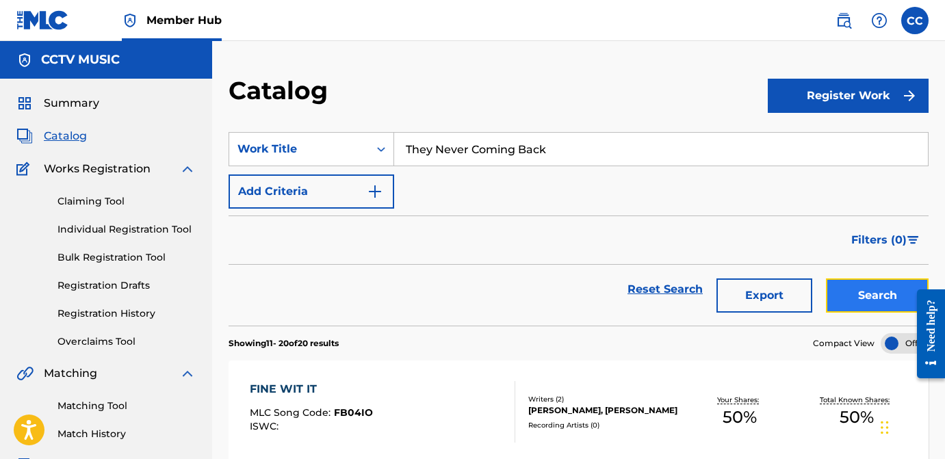
click at [836, 306] on button "Search" at bounding box center [877, 296] width 103 height 34
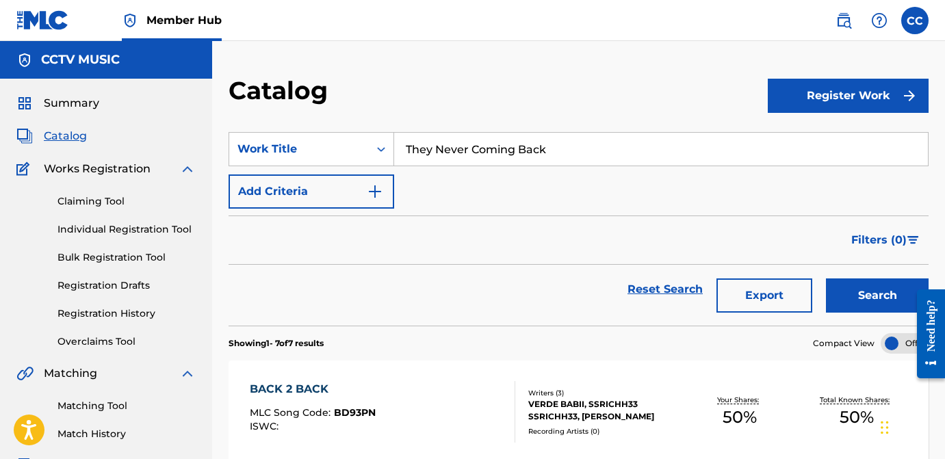
click at [444, 142] on input "They Never Coming Back" at bounding box center [661, 149] width 534 height 33
click at [443, 142] on input "They Never Coming Back" at bounding box center [661, 149] width 534 height 33
paste input "Post Fade"
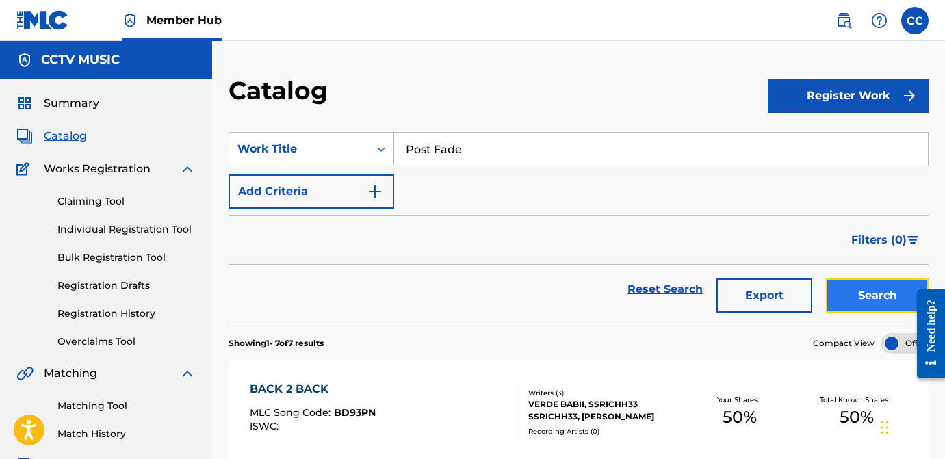
click at [848, 294] on button "Search" at bounding box center [877, 296] width 103 height 34
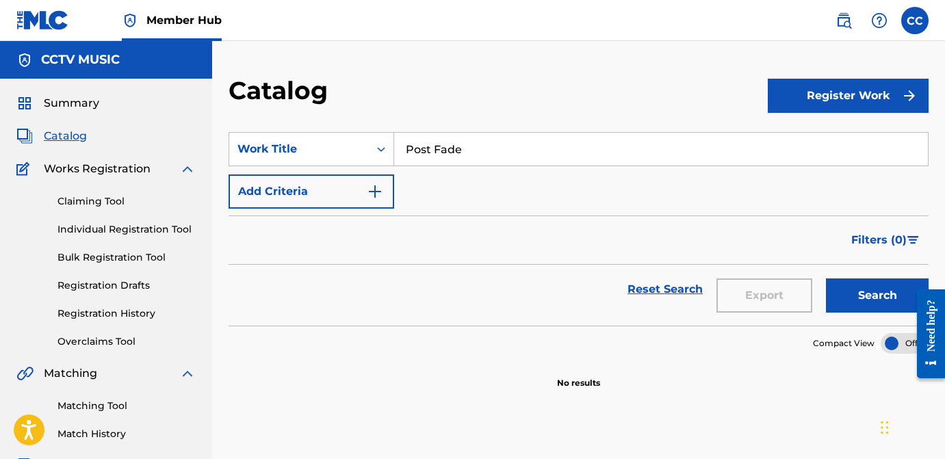
click at [430, 144] on input "Post Fade" at bounding box center [661, 149] width 534 height 33
paste input "Sixman"
click at [855, 290] on button "Search" at bounding box center [877, 296] width 103 height 34
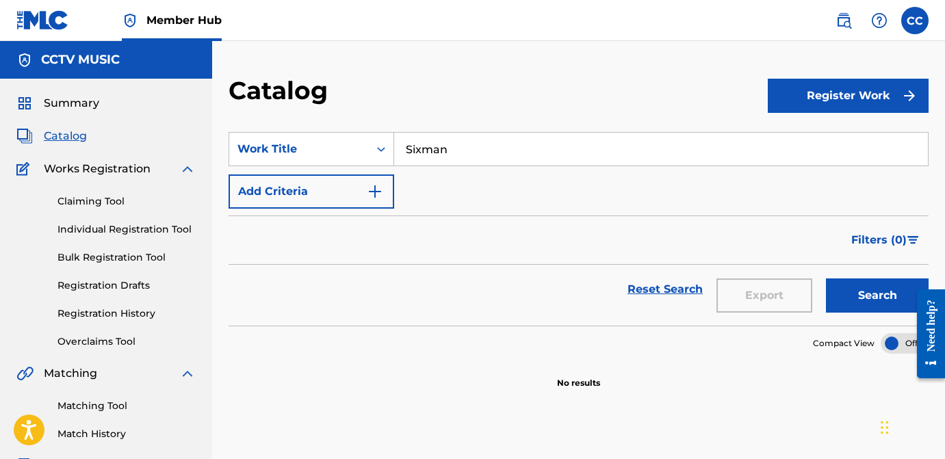
click at [437, 150] on input "Sixman" at bounding box center [661, 149] width 534 height 33
paste input "Let Me Know"
click at [862, 298] on button "Search" at bounding box center [877, 296] width 103 height 34
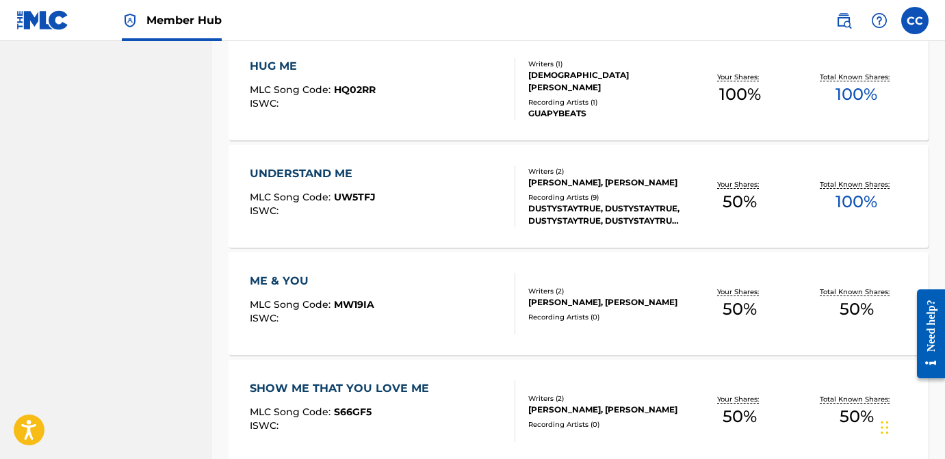
scroll to position [1107, 0]
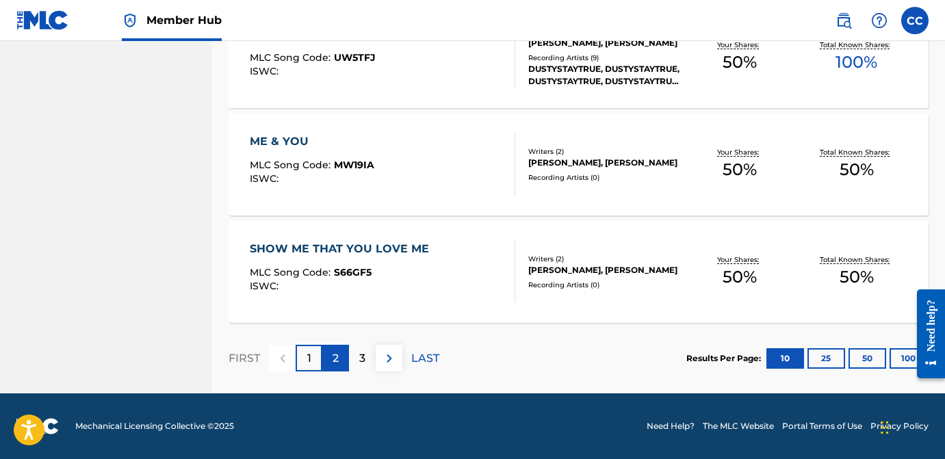
click at [333, 361] on p "2" at bounding box center [336, 358] width 6 height 16
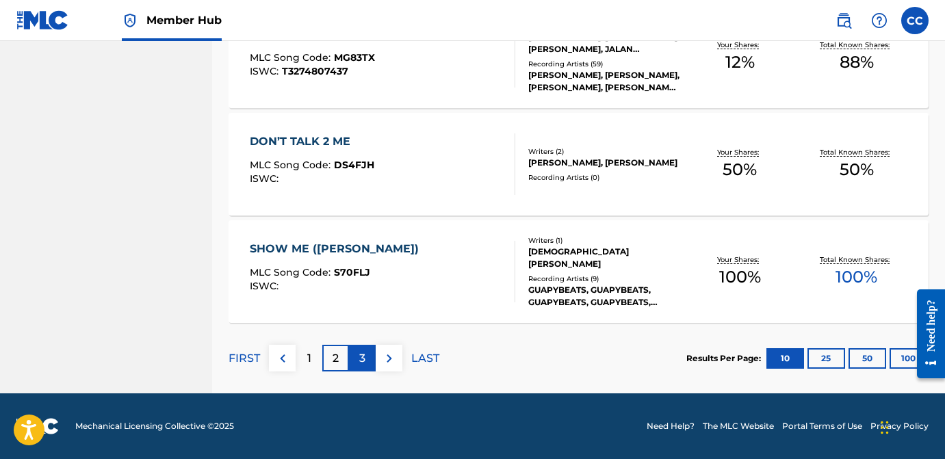
click at [367, 357] on div "3" at bounding box center [362, 358] width 27 height 27
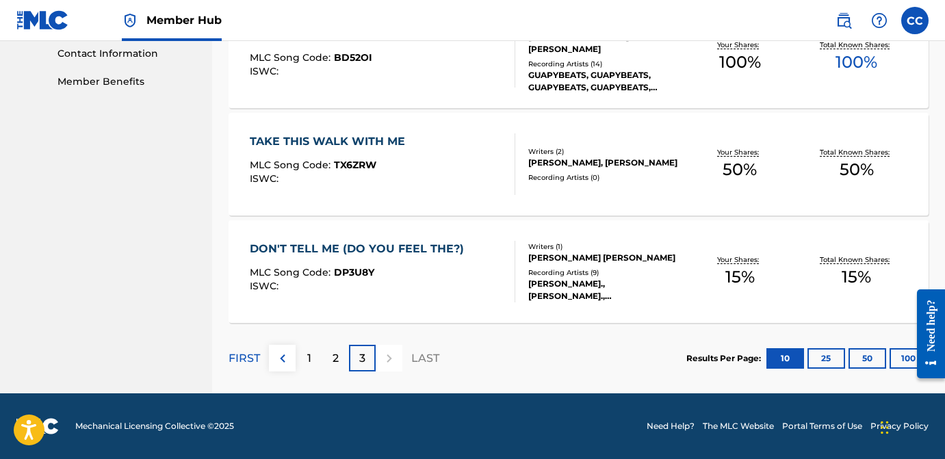
scroll to position [0, 0]
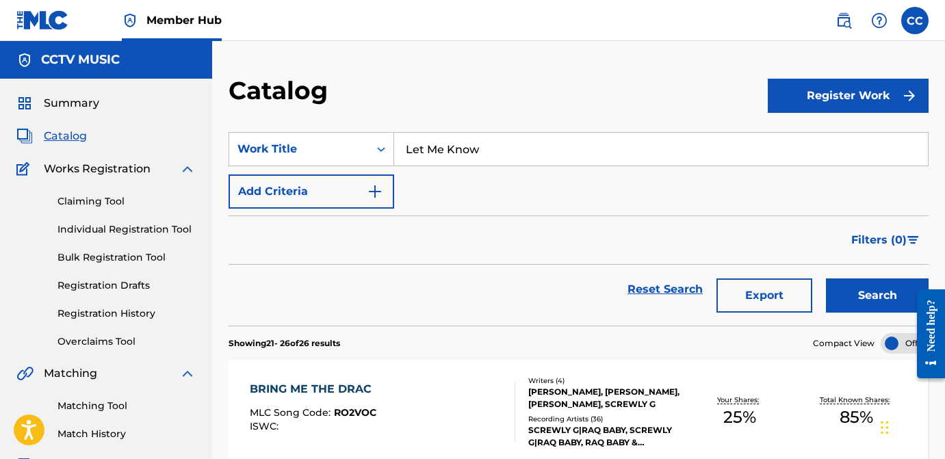
click at [446, 149] on input "Let Me Know" at bounding box center [661, 149] width 534 height 33
paste input "Save Da Love"
click at [877, 306] on button "Search" at bounding box center [877, 296] width 103 height 34
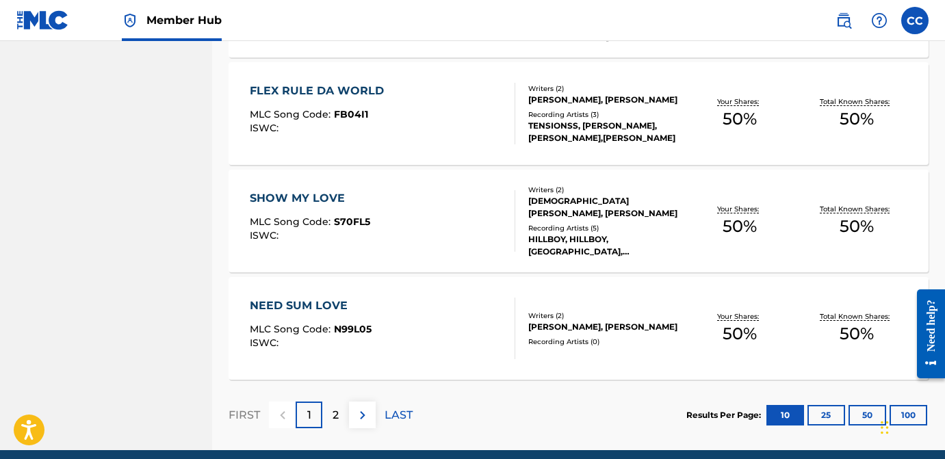
scroll to position [1055, 0]
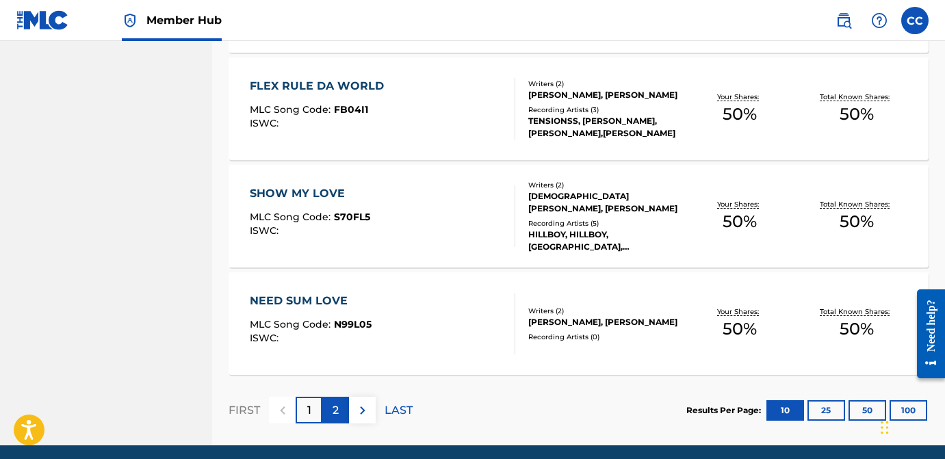
click at [337, 416] on p "2" at bounding box center [336, 410] width 6 height 16
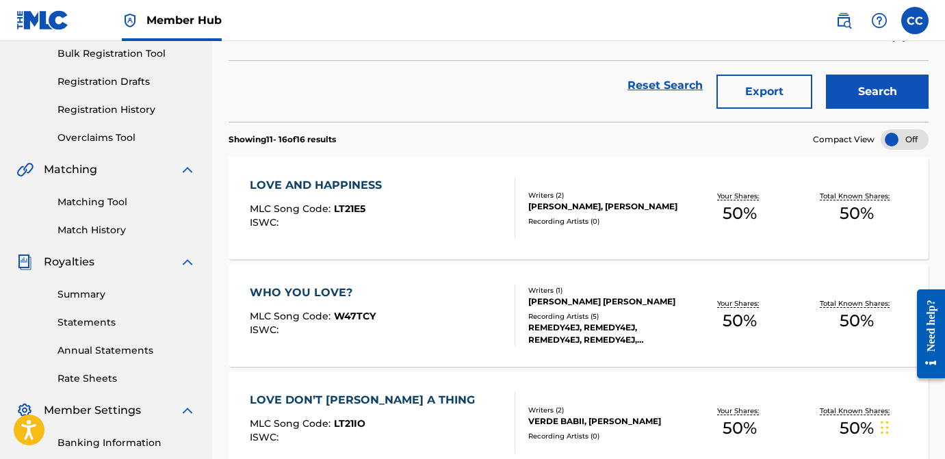
scroll to position [0, 0]
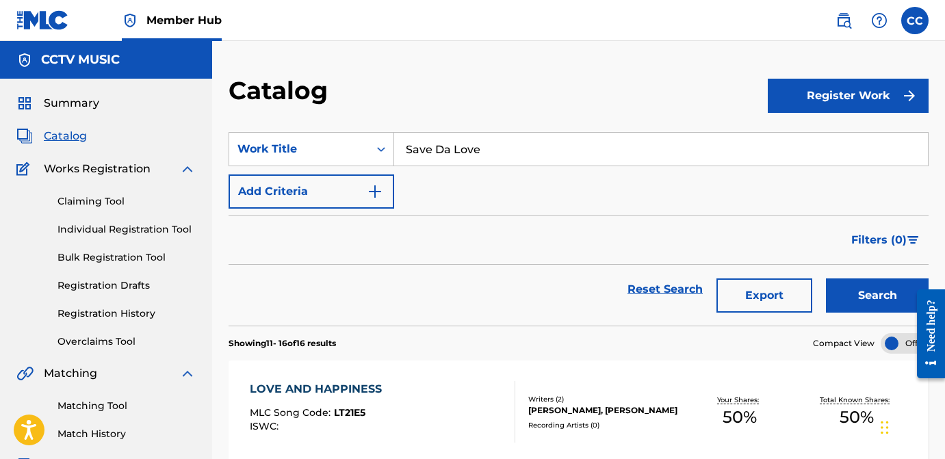
click at [453, 162] on input "Save Da Love" at bounding box center [661, 149] width 534 height 33
click at [432, 155] on input "Save Da Love" at bounding box center [661, 149] width 534 height 33
paste input "Pain Is Beatiful"
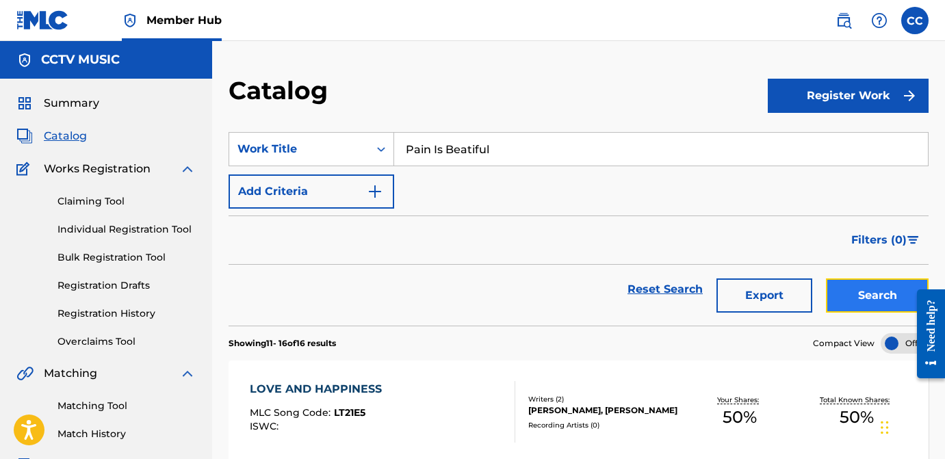
click at [855, 309] on button "Search" at bounding box center [877, 296] width 103 height 34
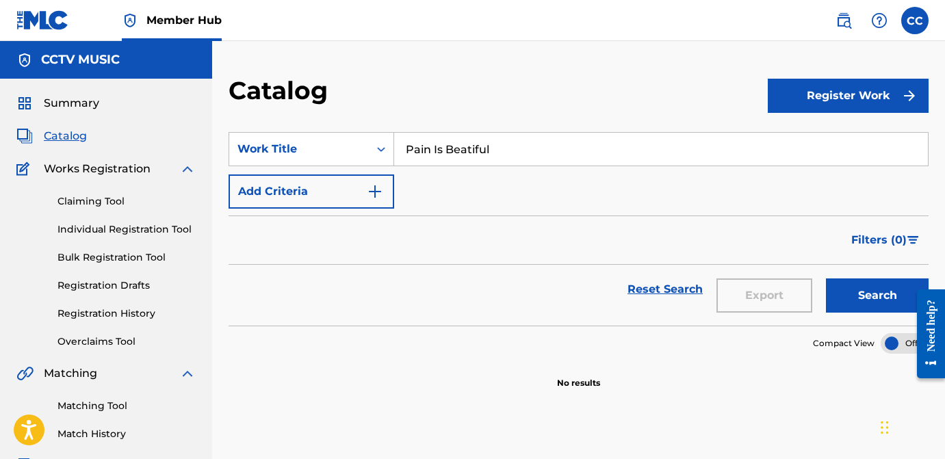
click at [460, 149] on input "Pain Is Beatiful" at bounding box center [661, 149] width 534 height 33
paste input "Slime U Out"
click at [849, 290] on button "Search" at bounding box center [877, 296] width 103 height 34
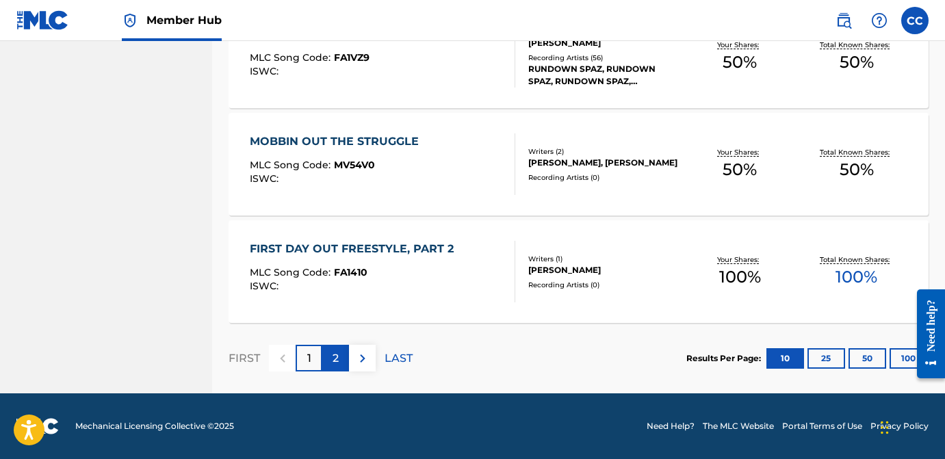
click at [341, 357] on div "2" at bounding box center [335, 358] width 27 height 27
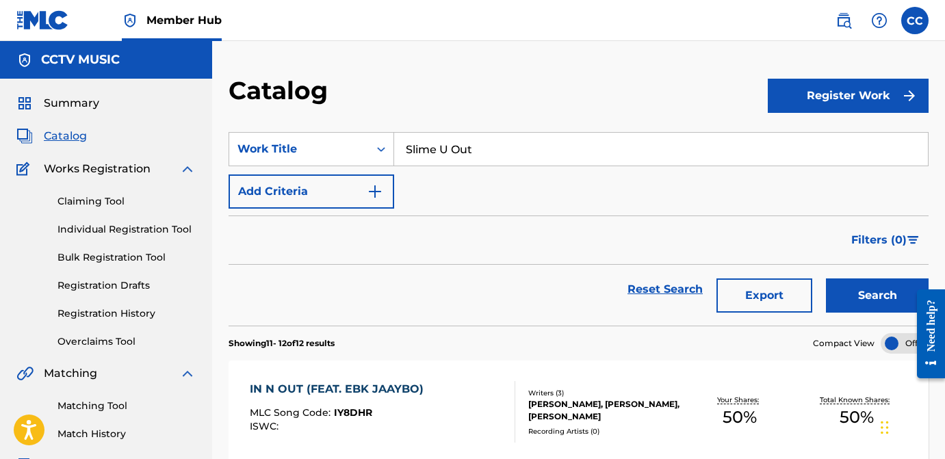
click at [460, 152] on input "Slime U Out" at bounding box center [661, 149] width 534 height 33
paste input "Demon Home"
click at [857, 308] on button "Search" at bounding box center [877, 296] width 103 height 34
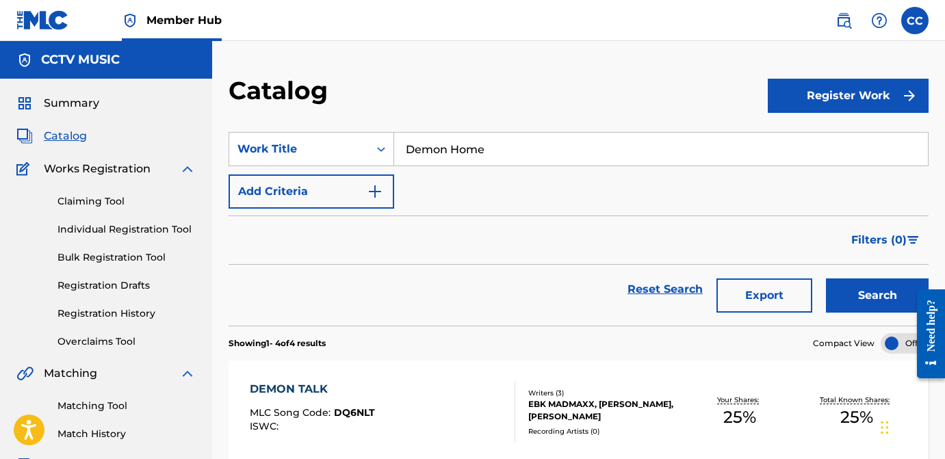
click at [445, 145] on input "Demon Home" at bounding box center [661, 149] width 534 height 33
paste input "Caca"
click at [833, 289] on button "Search" at bounding box center [877, 296] width 103 height 34
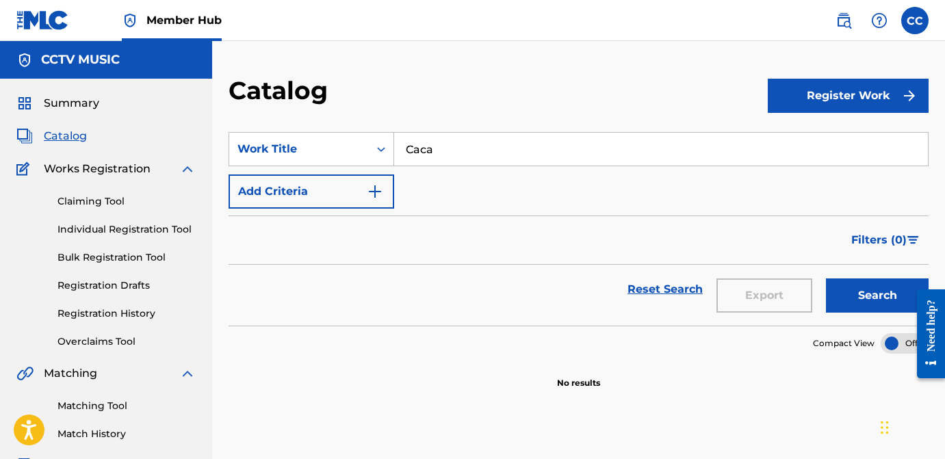
click at [416, 155] on input "Caca" at bounding box center [661, 149] width 534 height 33
click at [415, 155] on input "Caca" at bounding box center [661, 149] width 534 height 33
paste input "SLAM PUNK"
click at [864, 309] on button "Search" at bounding box center [877, 296] width 103 height 34
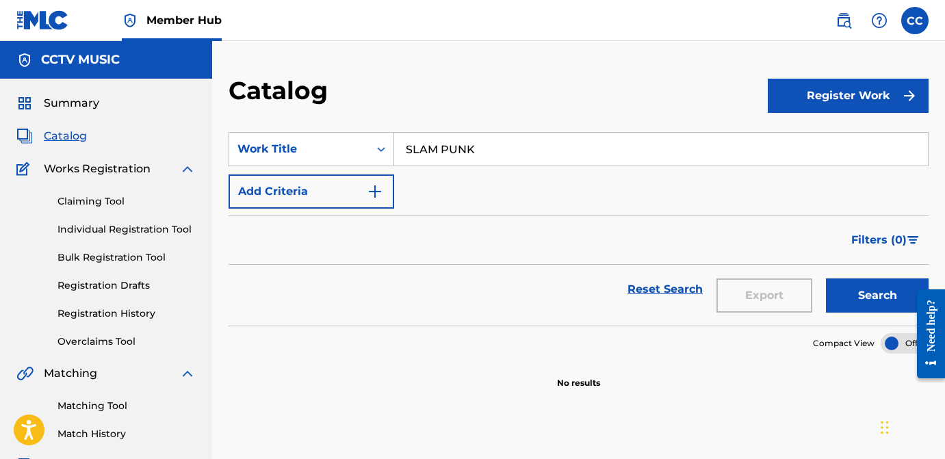
click at [480, 141] on input "SLAM PUNK" at bounding box center [661, 149] width 534 height 33
paste input "LIP FILLER"
click at [864, 303] on button "Search" at bounding box center [877, 296] width 103 height 34
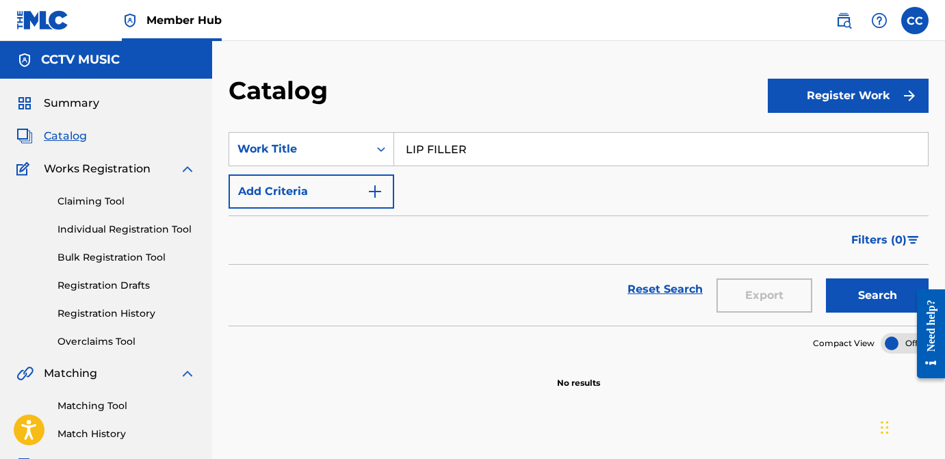
click at [430, 147] on input "LIP FILLER" at bounding box center [661, 149] width 534 height 33
paste input "HOOD FAMOUS"
click at [849, 296] on button "Search" at bounding box center [877, 296] width 103 height 34
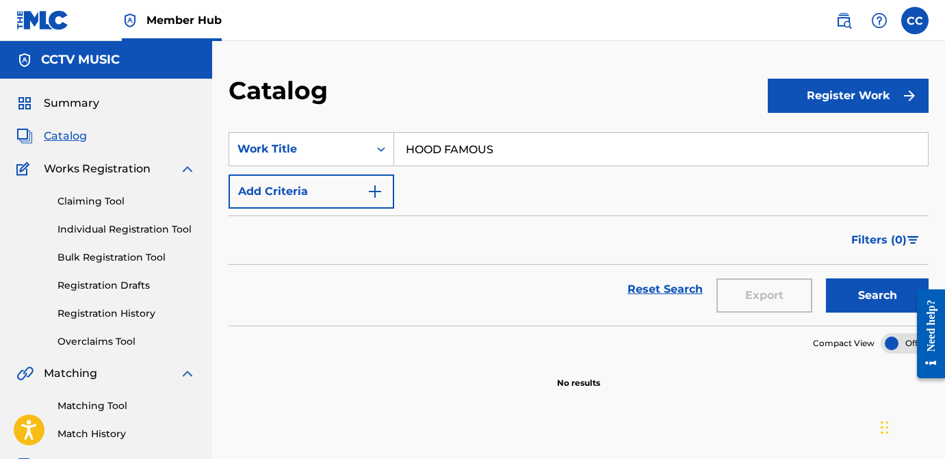
click at [462, 155] on input "HOOD FAMOUS" at bounding box center [661, 149] width 534 height 33
paste input "BOSSUPPPP"
click at [867, 305] on button "Search" at bounding box center [877, 296] width 103 height 34
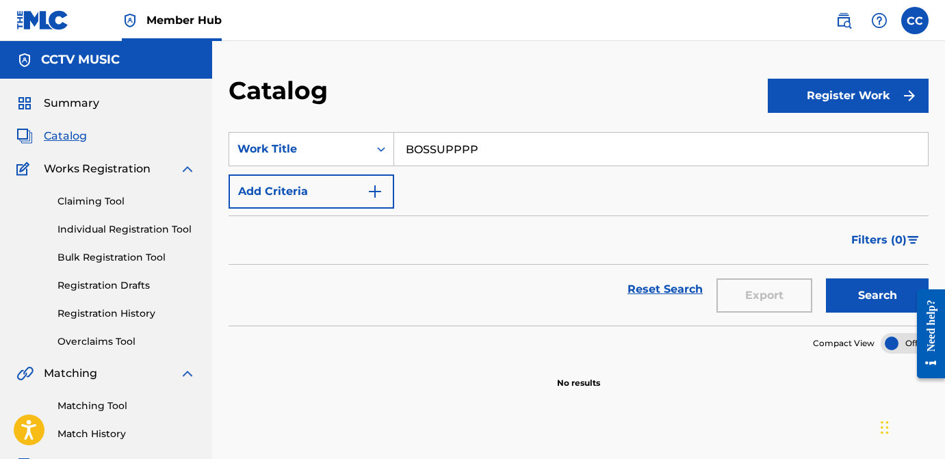
click at [467, 152] on input "BOSSUPPPP" at bounding box center [661, 149] width 534 height 33
paste input "[PERSON_NAME]"
click at [883, 304] on button "Search" at bounding box center [877, 296] width 103 height 34
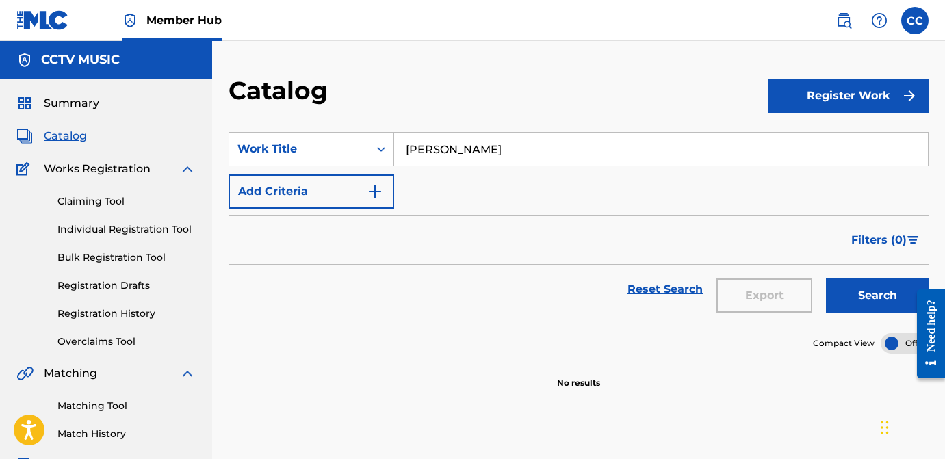
click at [454, 153] on input "[PERSON_NAME]" at bounding box center [661, 149] width 534 height 33
paste input "DOE DEER"
click at [833, 298] on button "Search" at bounding box center [877, 296] width 103 height 34
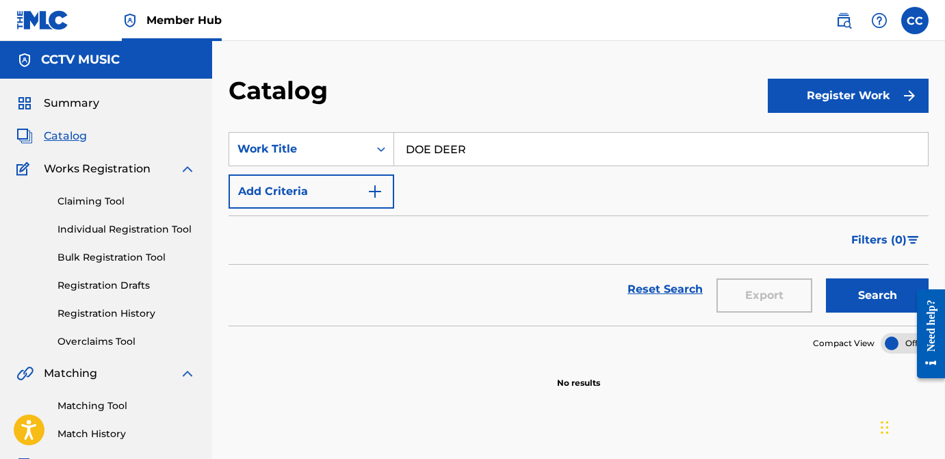
click at [443, 153] on input "DOE DEER" at bounding box center [661, 149] width 534 height 33
click at [441, 152] on input "DOE DEER" at bounding box center [661, 149] width 534 height 33
type input "D"
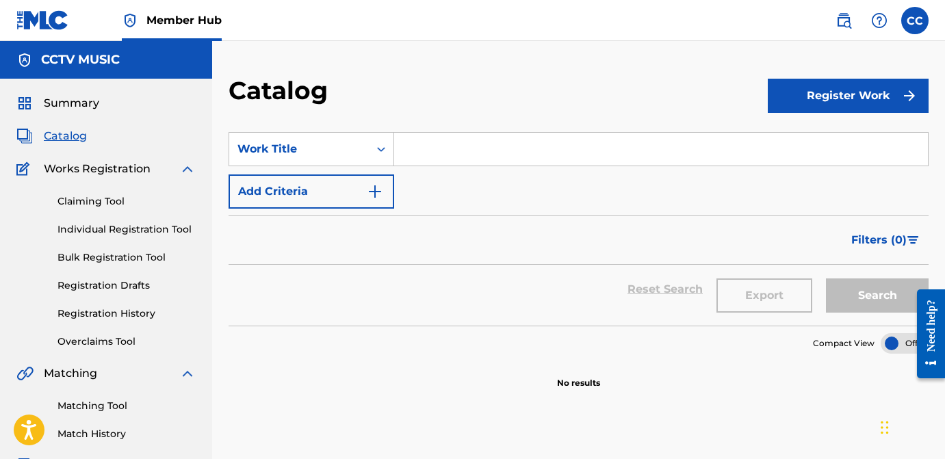
click at [427, 148] on input "Search Form" at bounding box center [661, 149] width 534 height 33
paste input "Boss Up"
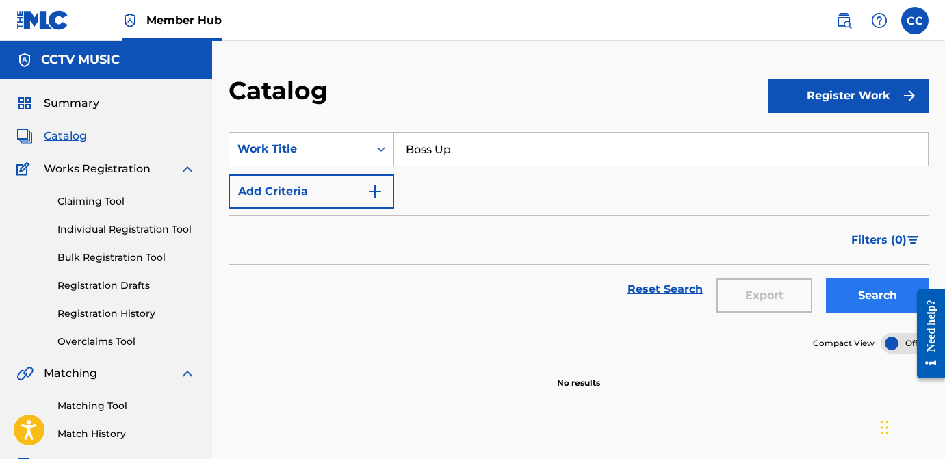
type input "Boss Up"
click at [865, 290] on button "Search" at bounding box center [877, 296] width 103 height 34
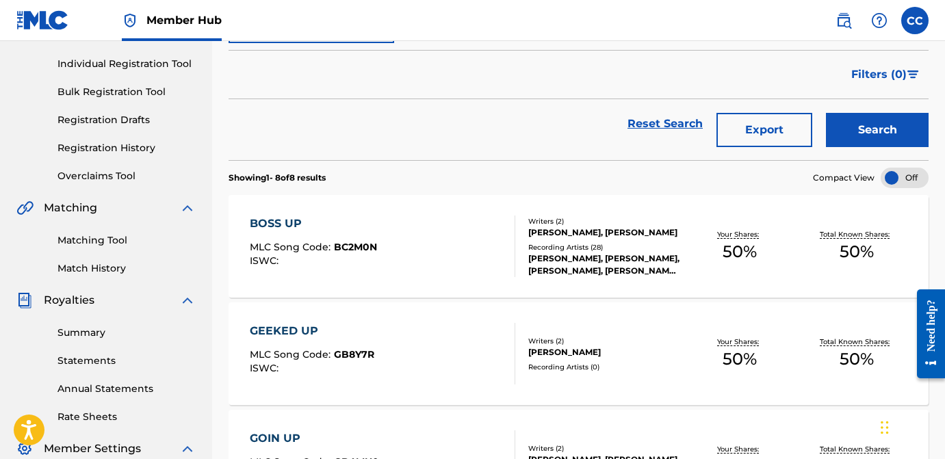
scroll to position [168, 0]
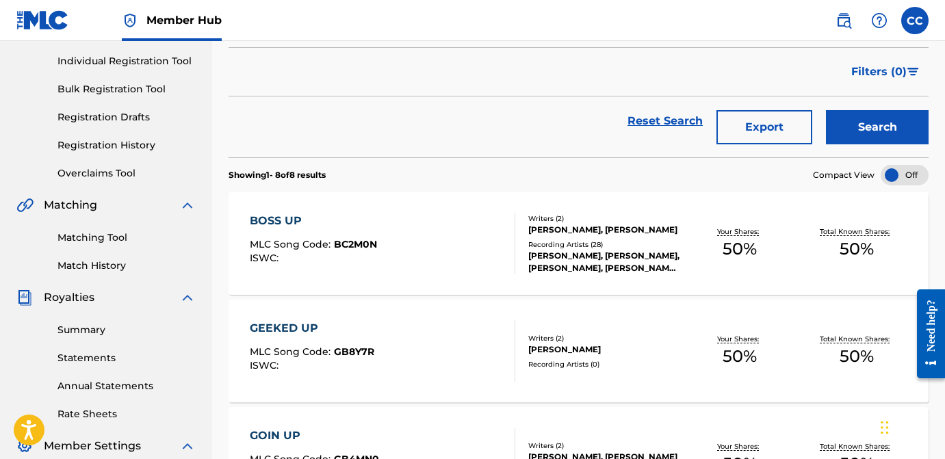
click at [588, 230] on div "[PERSON_NAME], [PERSON_NAME]" at bounding box center [604, 230] width 153 height 12
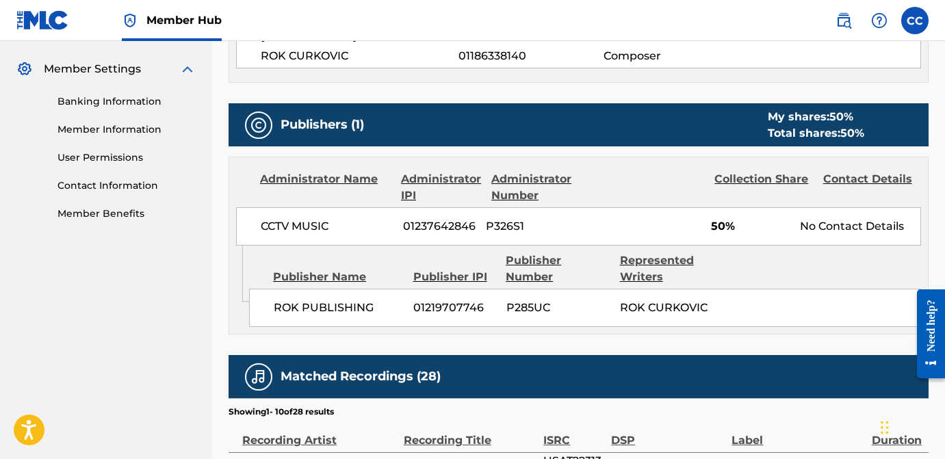
scroll to position [547, 0]
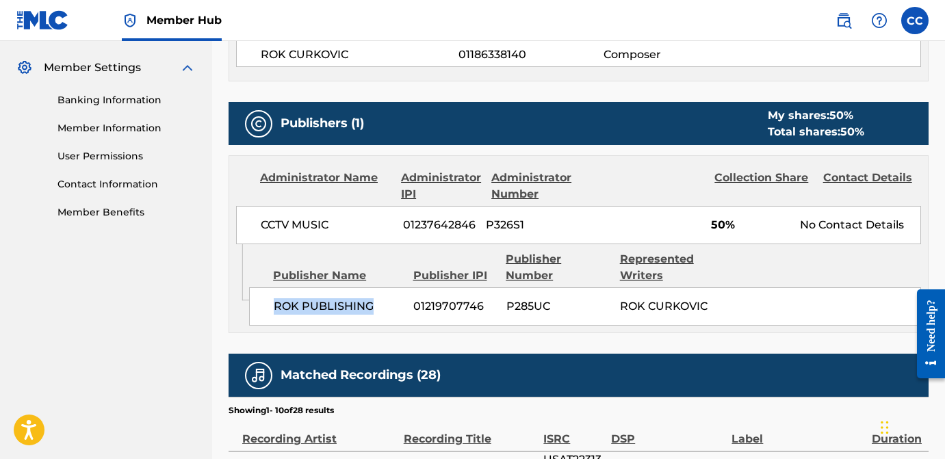
drag, startPoint x: 274, startPoint y: 305, endPoint x: 370, endPoint y: 307, distance: 95.8
click at [370, 307] on span "ROK PUBLISHING" at bounding box center [338, 306] width 129 height 16
copy span "ROK PUBLISHING"
drag, startPoint x: 412, startPoint y: 308, endPoint x: 484, endPoint y: 309, distance: 71.9
click at [484, 309] on div "ROK PUBLISHING 01219707746 P285UC ROK CURKOVIC" at bounding box center [585, 306] width 672 height 38
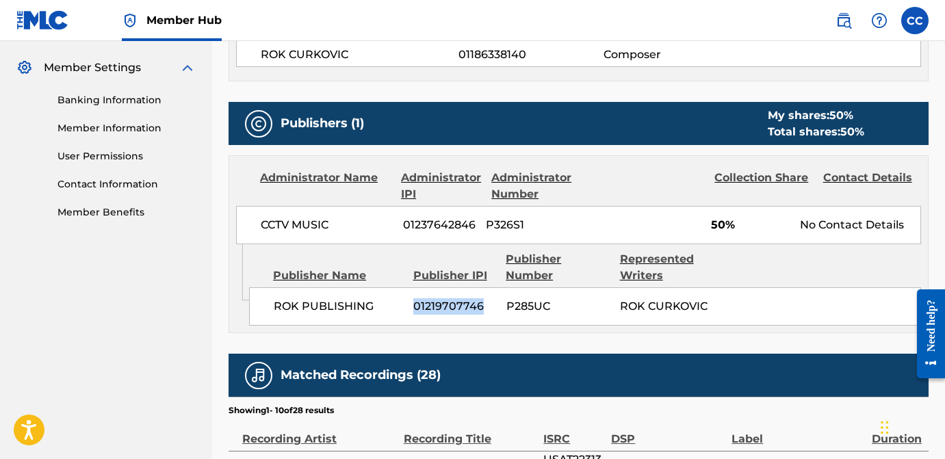
copy span "01219707746"
drag, startPoint x: 504, startPoint y: 302, endPoint x: 636, endPoint y: 300, distance: 132.8
click at [636, 300] on div "ROK PUBLISHING 01219707746 P285UC ROK CURKOVIC" at bounding box center [585, 306] width 672 height 38
click at [576, 310] on span "P285UC" at bounding box center [557, 306] width 103 height 16
drag, startPoint x: 507, startPoint y: 300, endPoint x: 547, endPoint y: 302, distance: 40.4
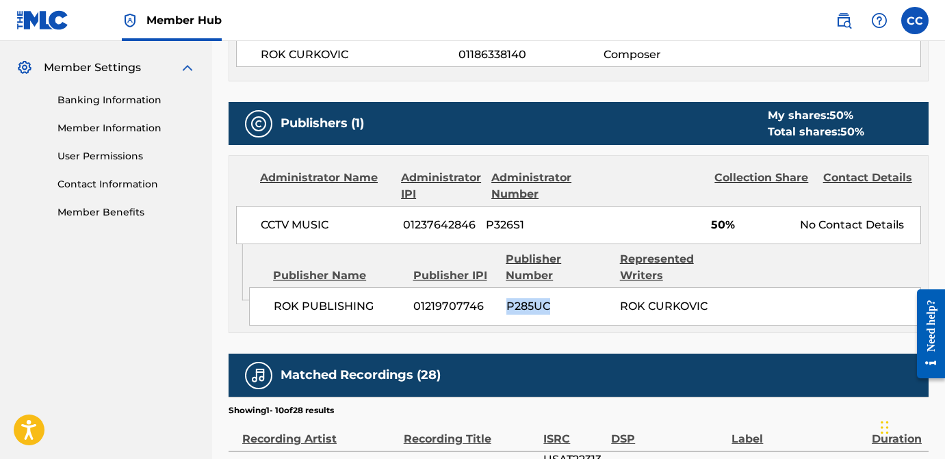
click at [548, 302] on span "P285UC" at bounding box center [557, 306] width 103 height 16
copy span "P285UC"
click at [466, 324] on div "Admin Original Publisher Connecting Line Publisher Name Publisher IPI Publisher…" at bounding box center [578, 288] width 699 height 88
